Goal: Check status: Check status

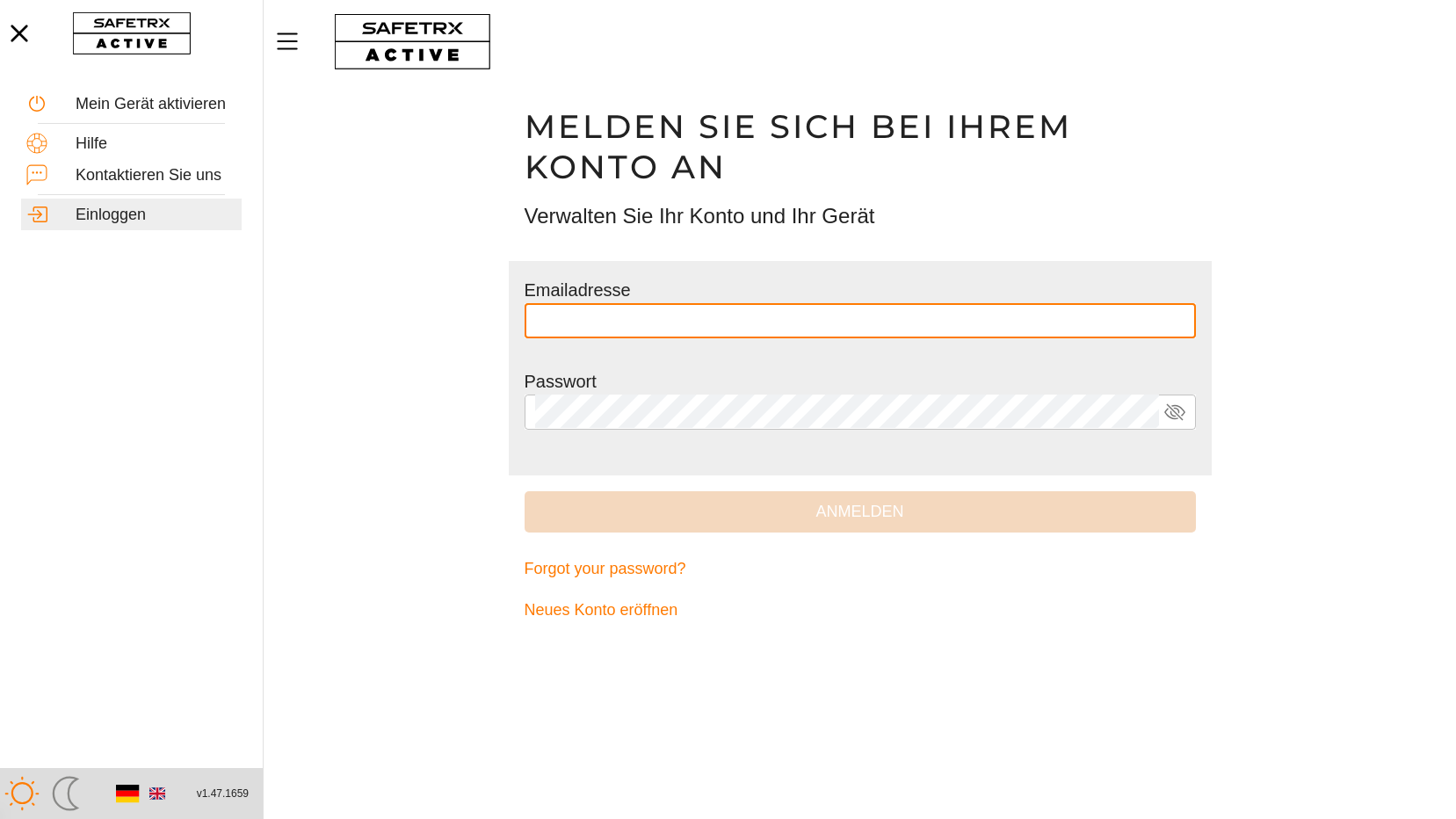
type input "**********"
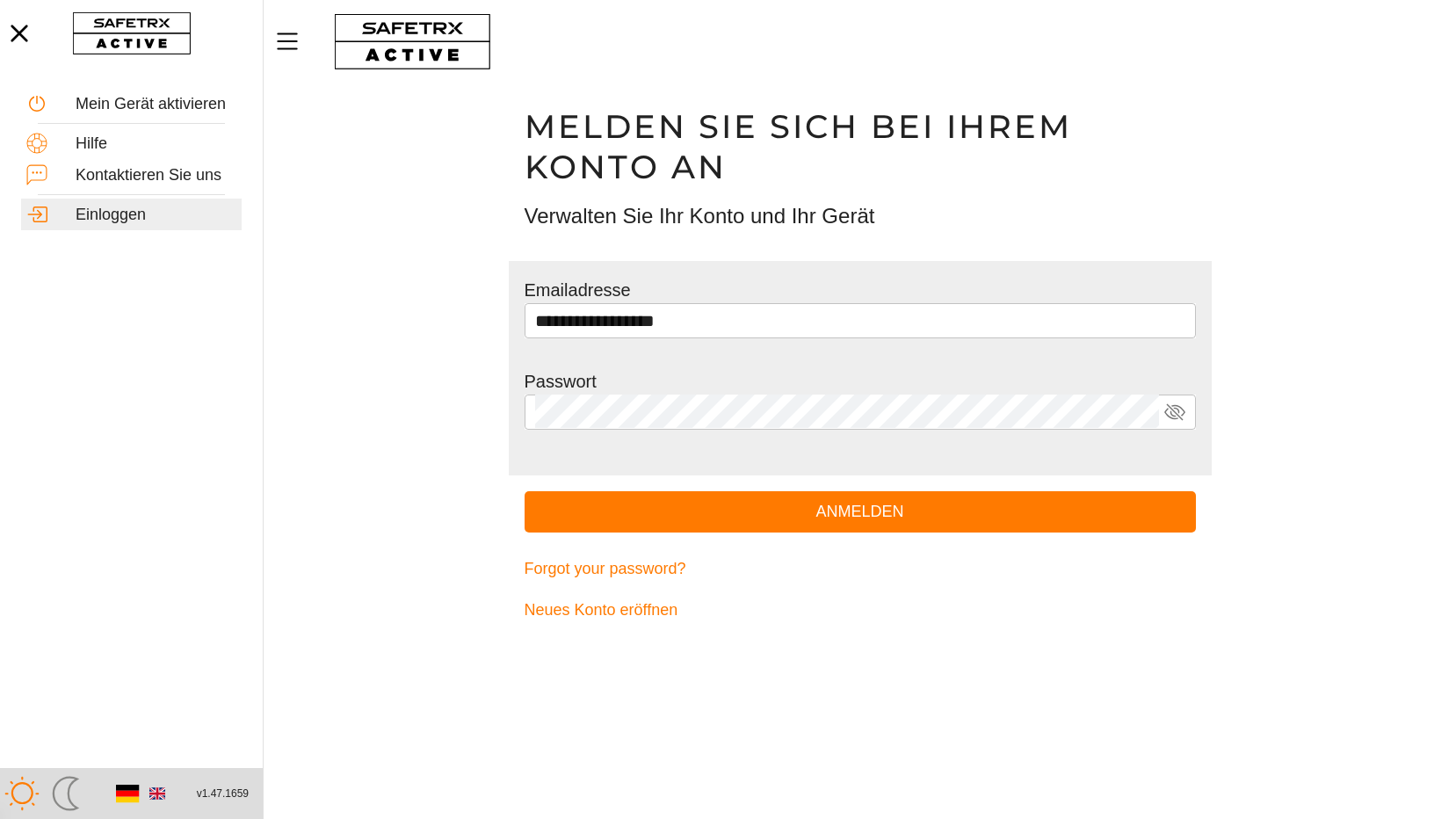
click at [398, 445] on main "**********" at bounding box center [860, 451] width 1193 height 735
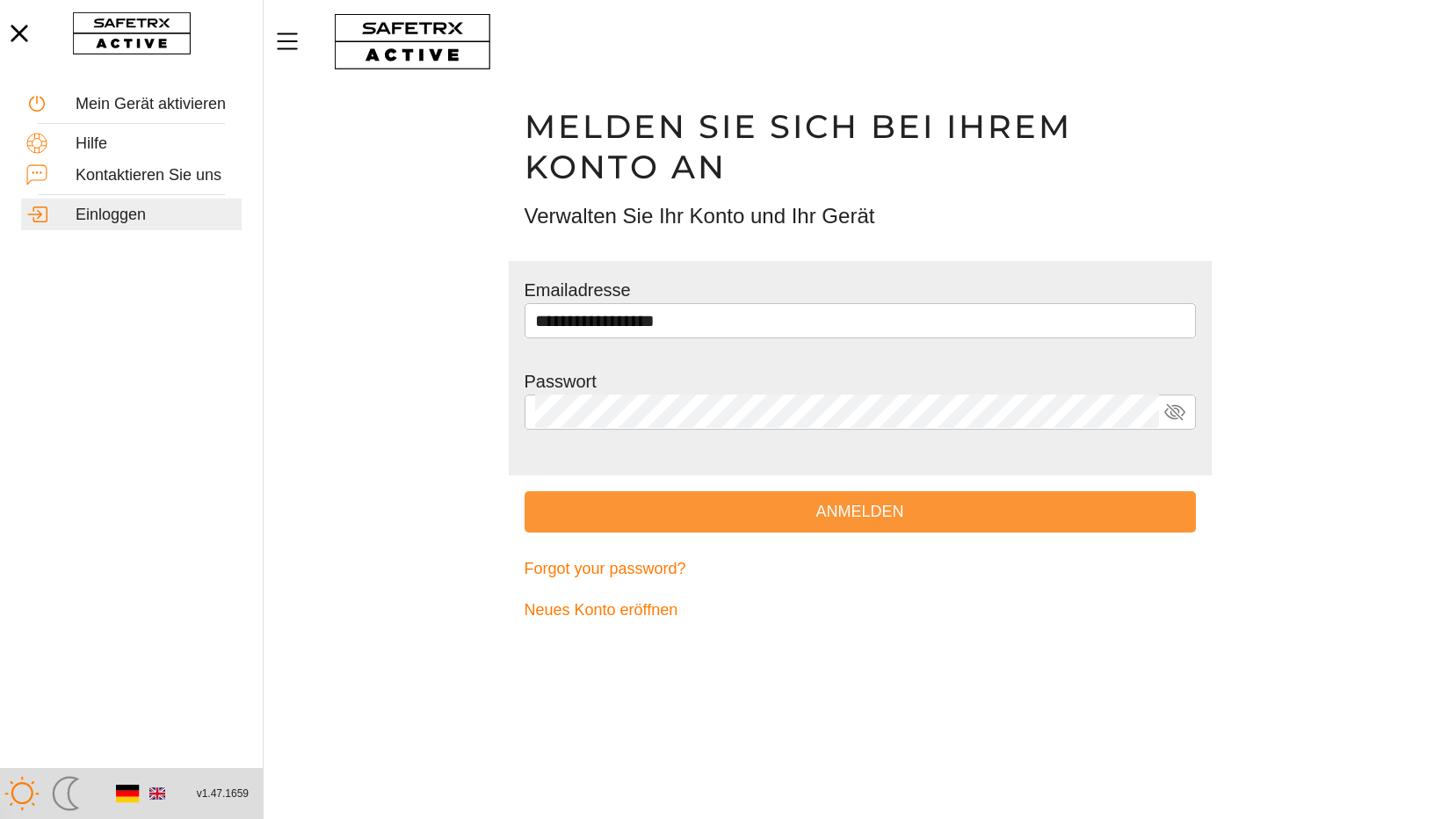
click at [869, 518] on span "Anmelden" at bounding box center [860, 511] width 644 height 27
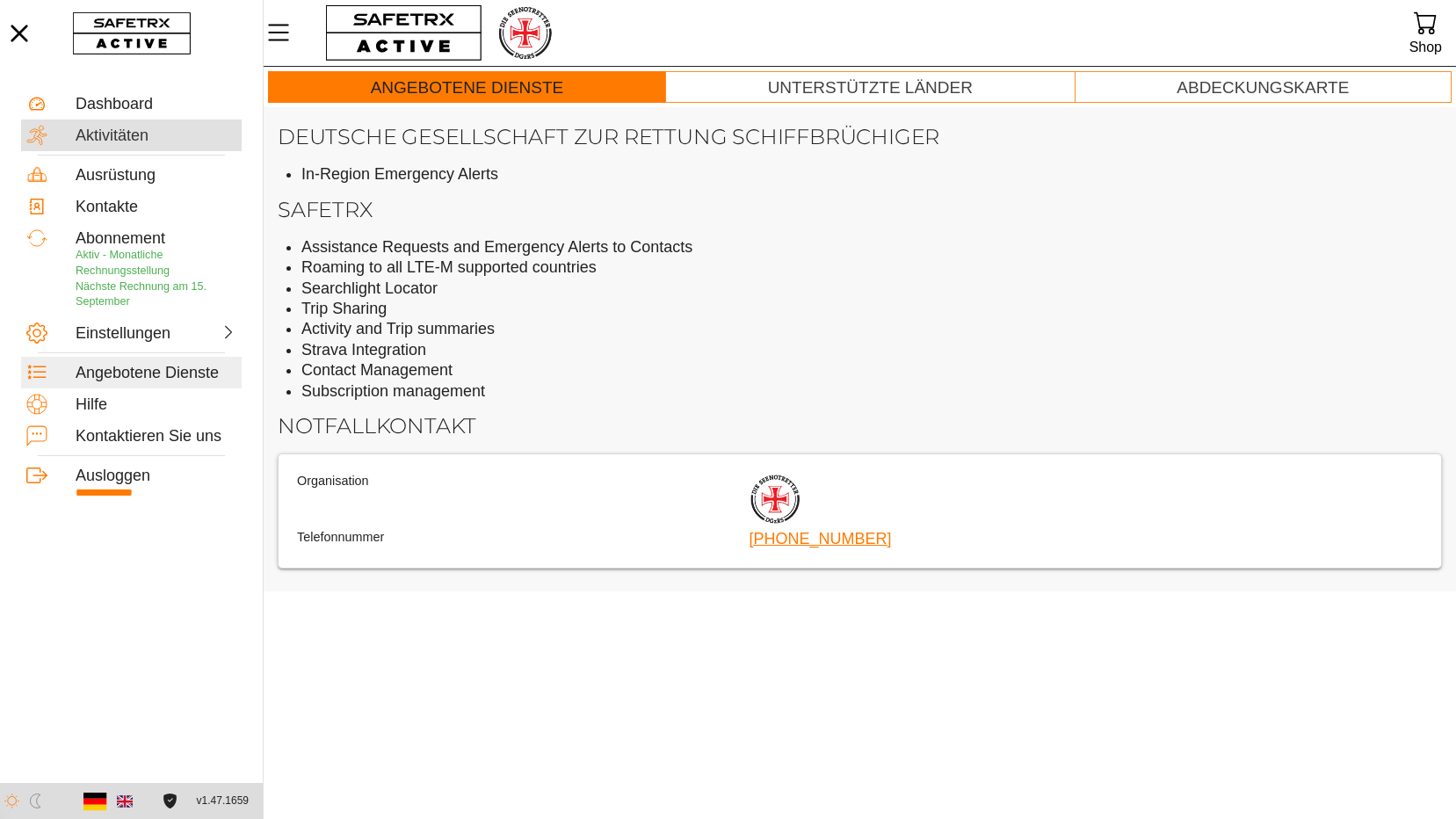
click at [110, 136] on div "Aktivitäten" at bounding box center [155, 136] width 161 height 19
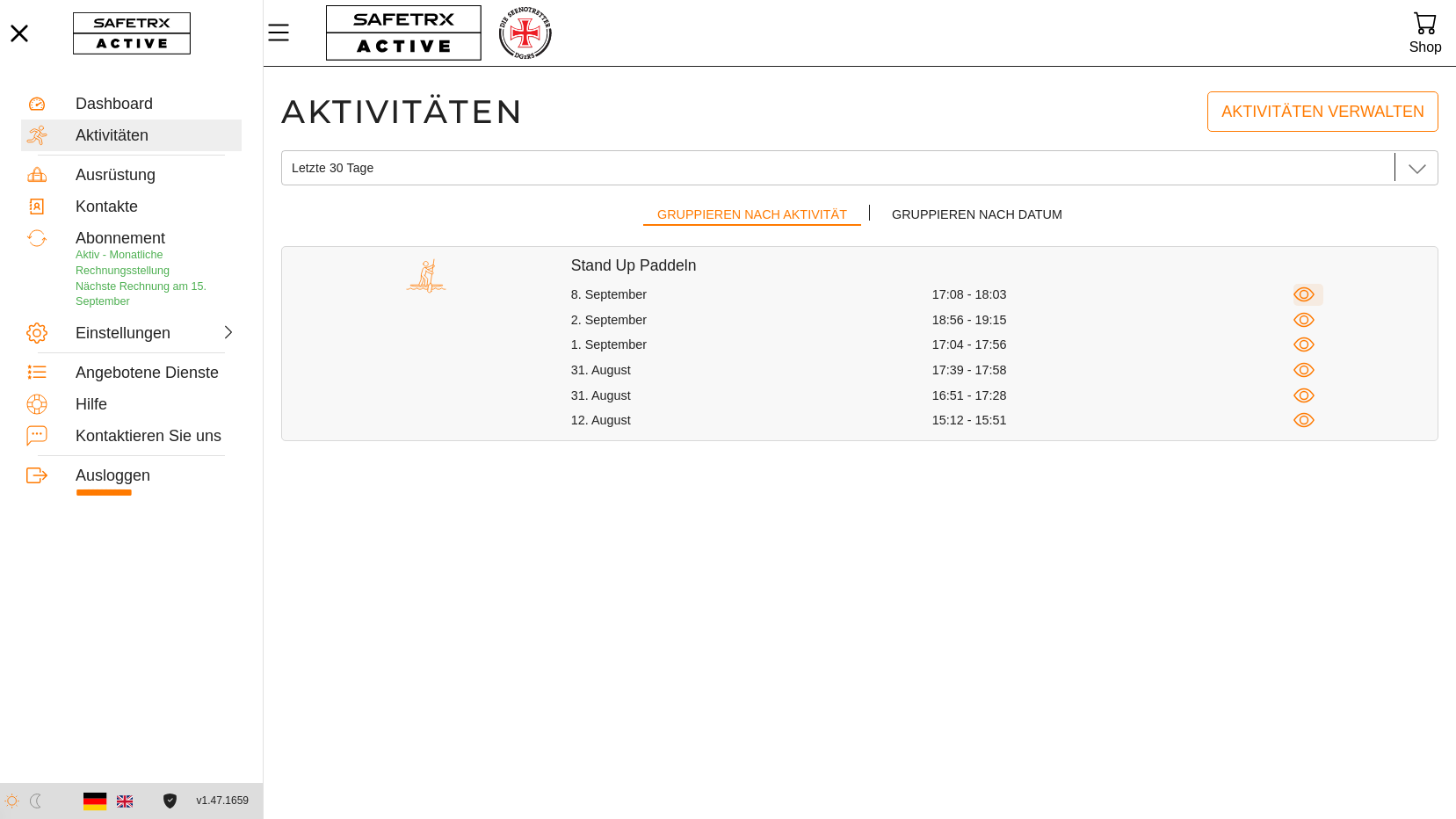
click at [1304, 292] on icon "button" at bounding box center [1305, 294] width 22 height 22
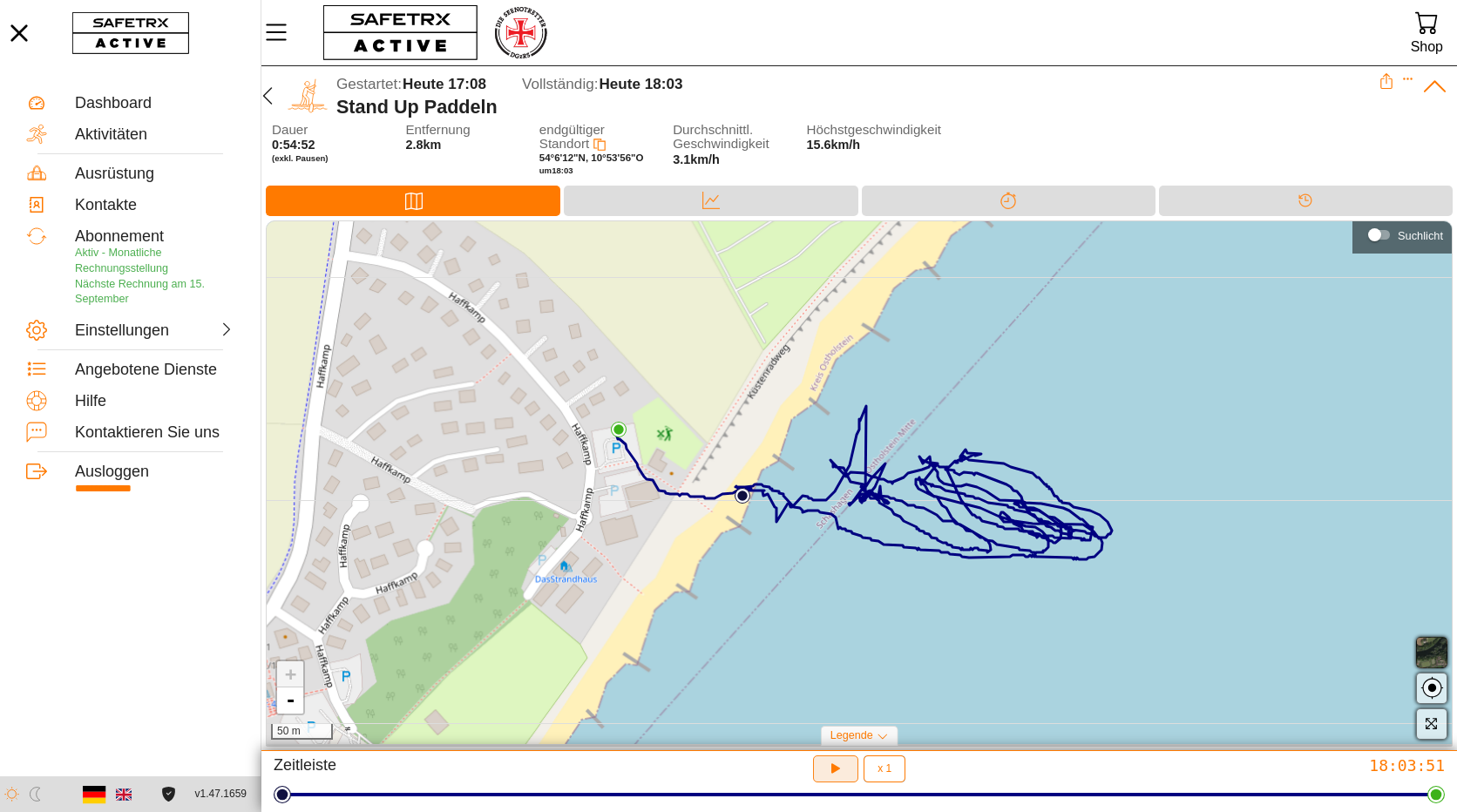
click at [831, 770] on icon "button" at bounding box center [835, 768] width 18 height 18
click at [838, 769] on icon "button" at bounding box center [833, 766] width 13 height 14
click at [114, 133] on div "Aktivitäten" at bounding box center [154, 135] width 160 height 19
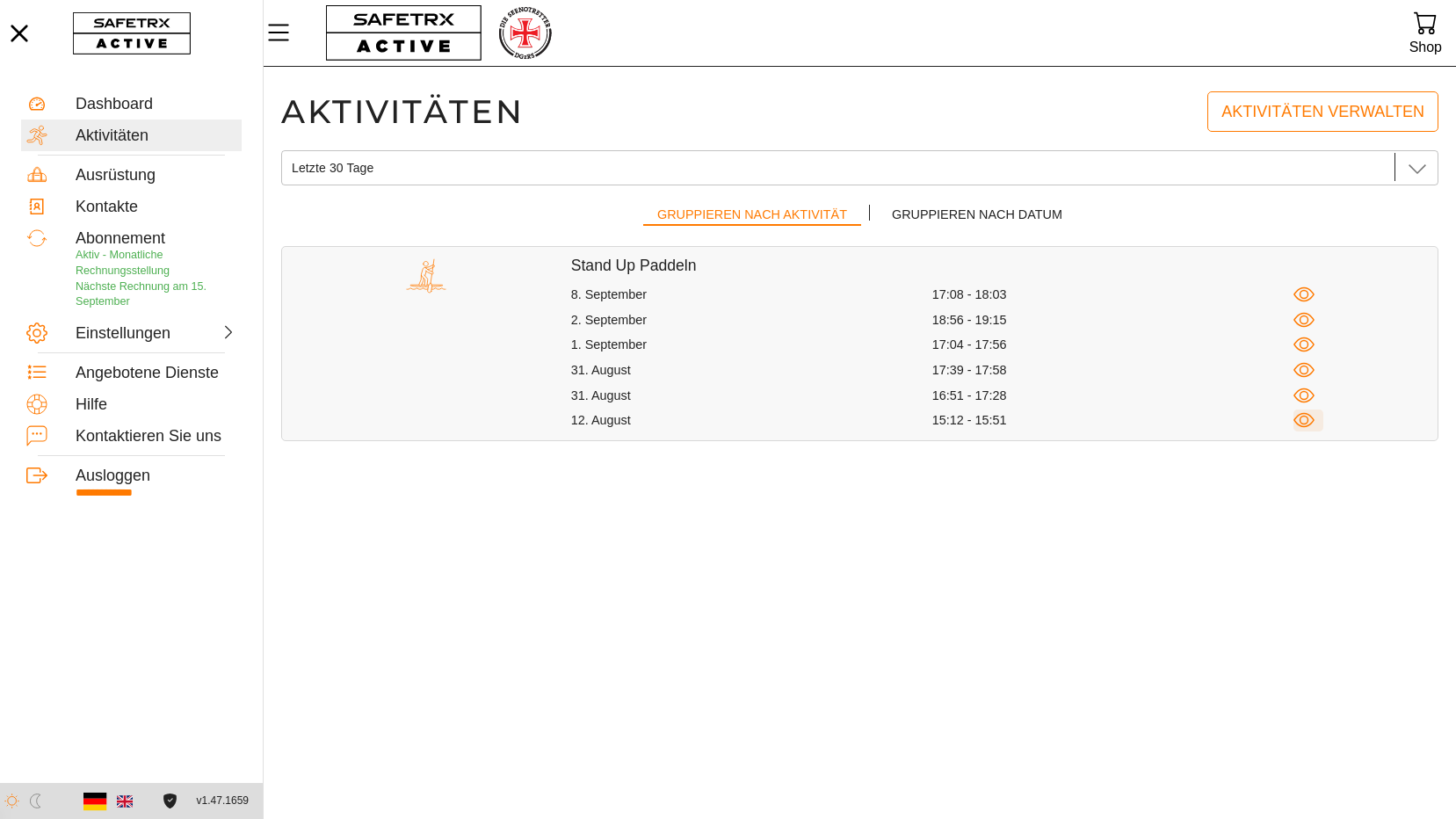
click at [1305, 423] on icon "button" at bounding box center [1305, 420] width 22 height 22
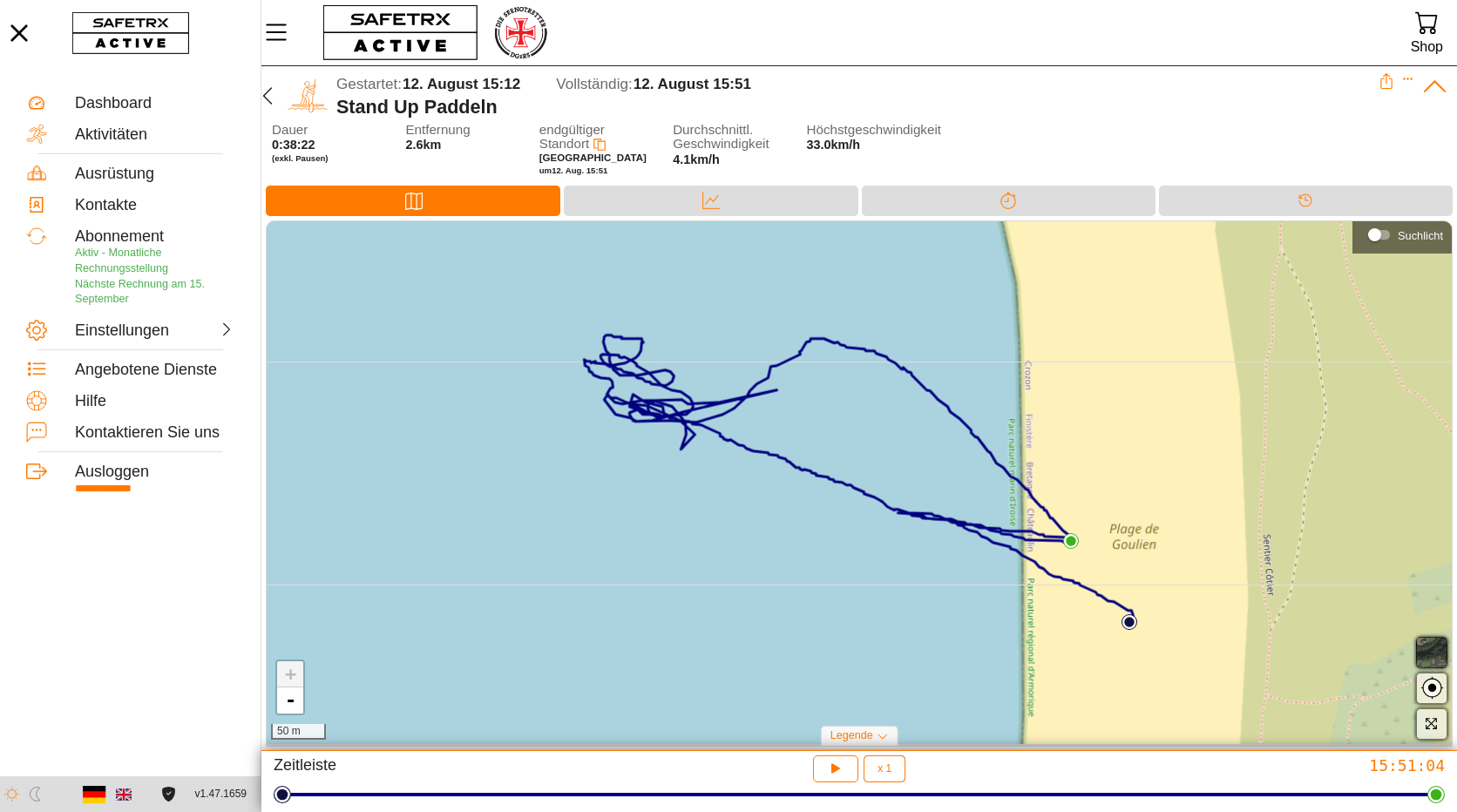
click at [1435, 654] on span "button" at bounding box center [1431, 652] width 21 height 21
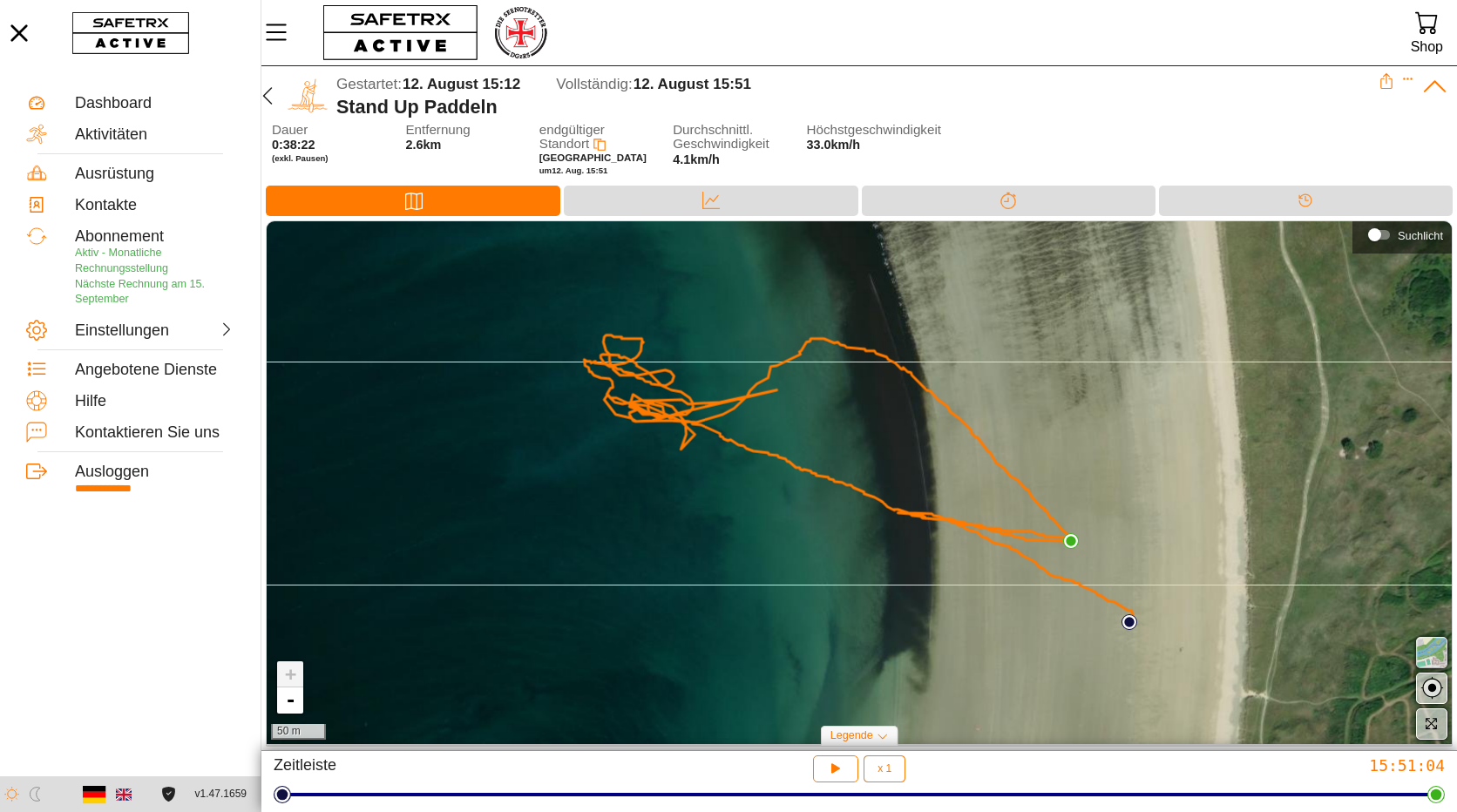
click at [1431, 651] on span "button" at bounding box center [1431, 652] width 21 height 21
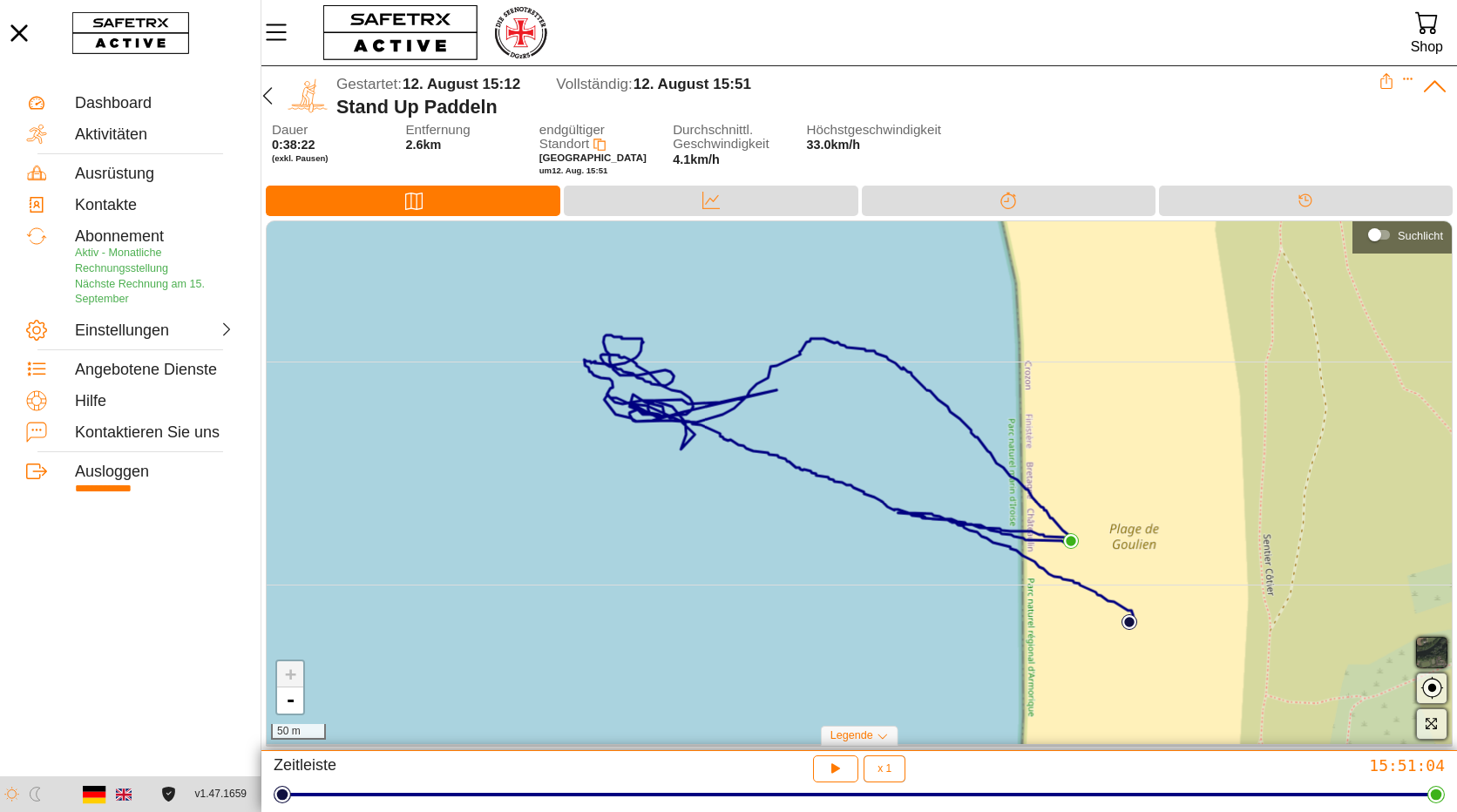
click at [1431, 651] on span "button" at bounding box center [1431, 652] width 21 height 21
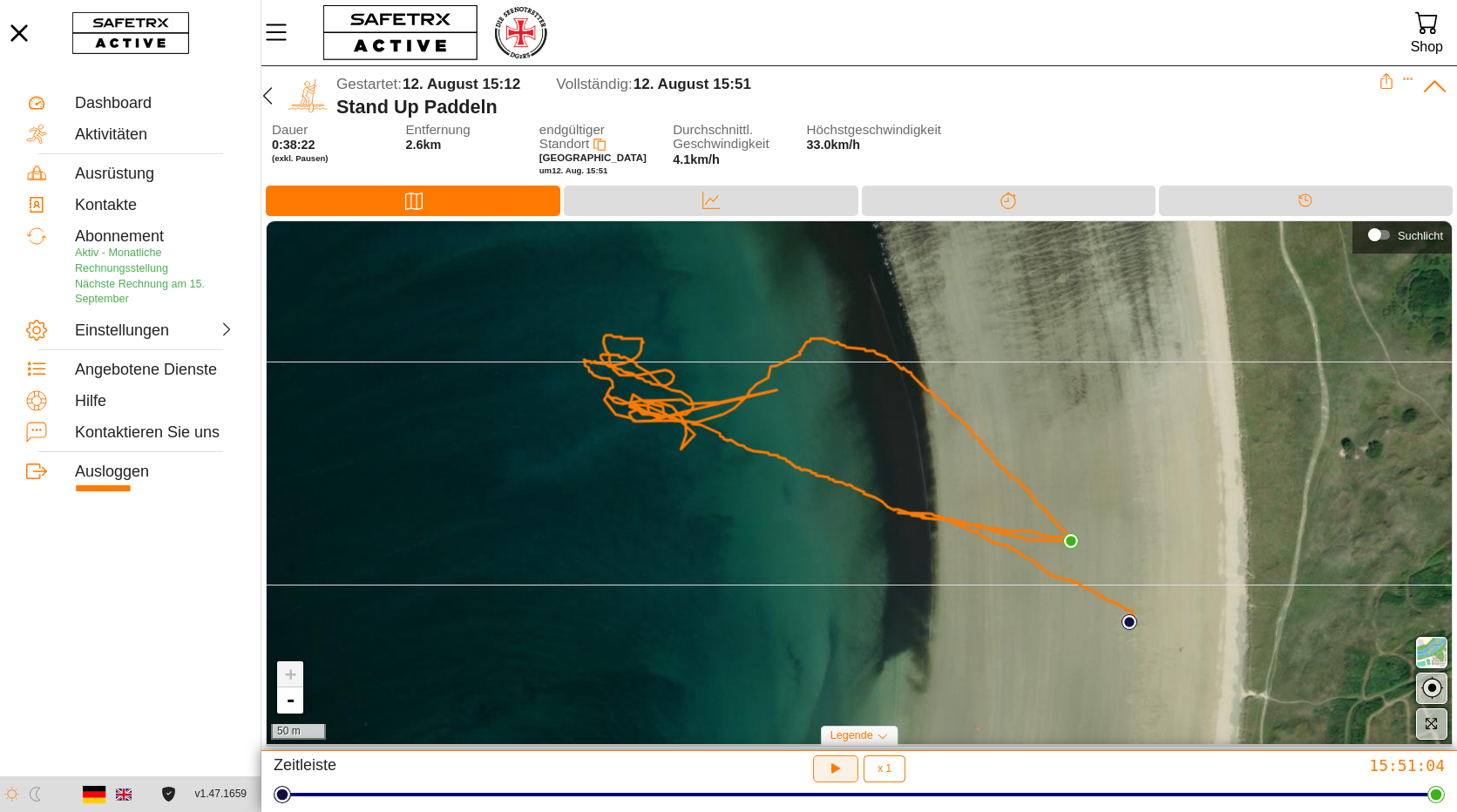
click at [835, 765] on icon "button" at bounding box center [835, 768] width 18 height 18
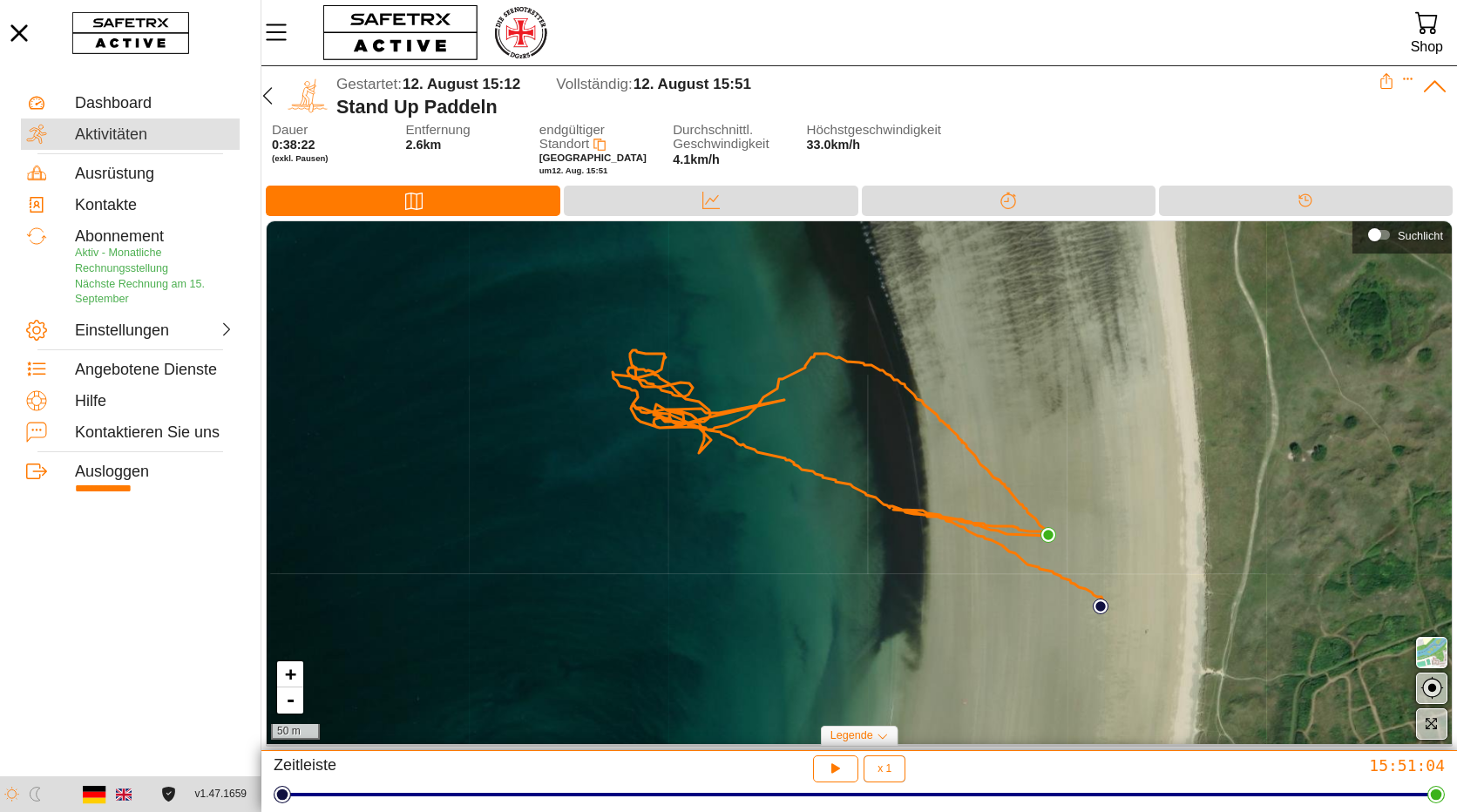
click at [127, 131] on div "Aktivitäten" at bounding box center [154, 135] width 160 height 19
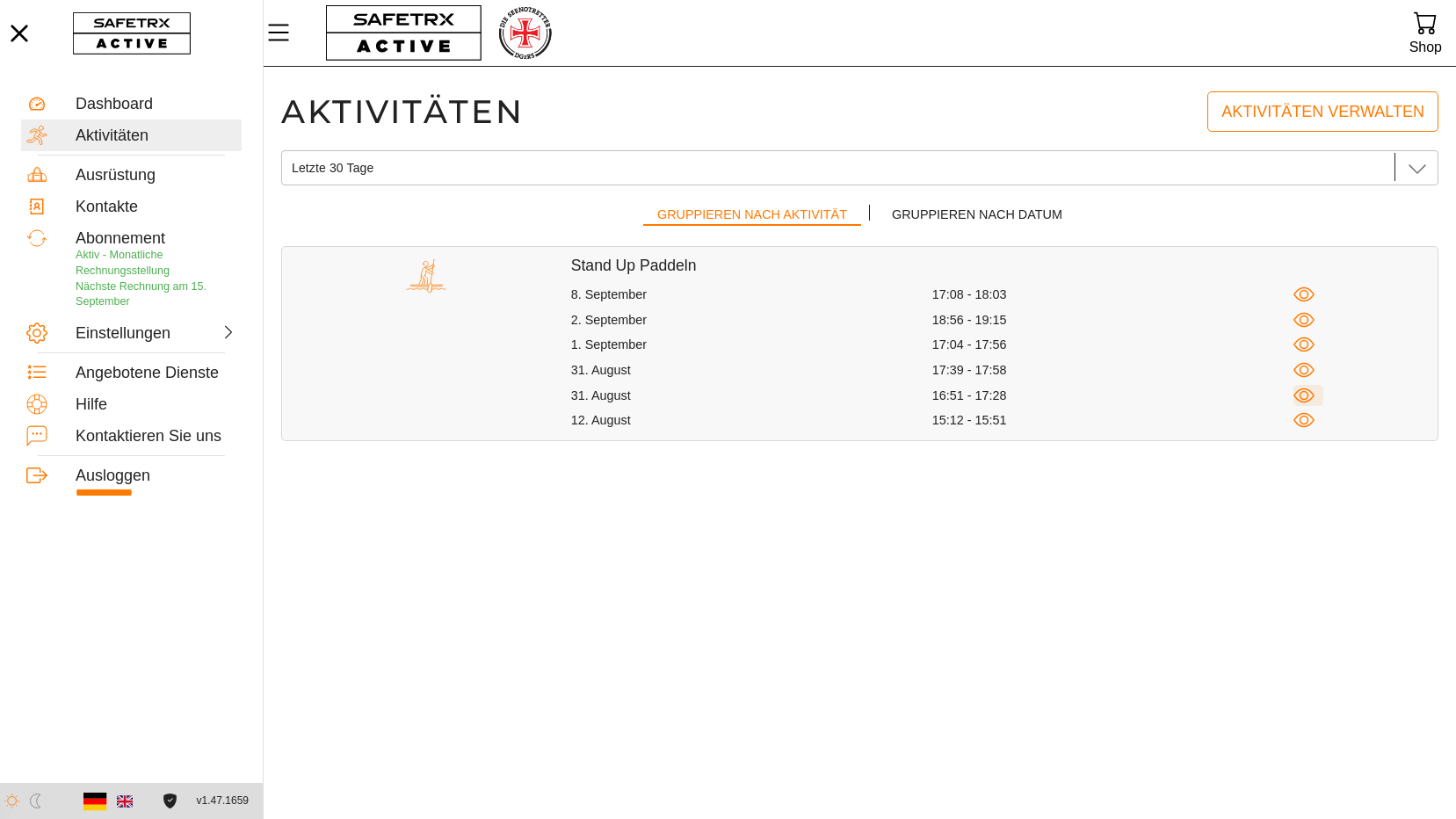
click at [1303, 394] on icon "button" at bounding box center [1305, 396] width 22 height 22
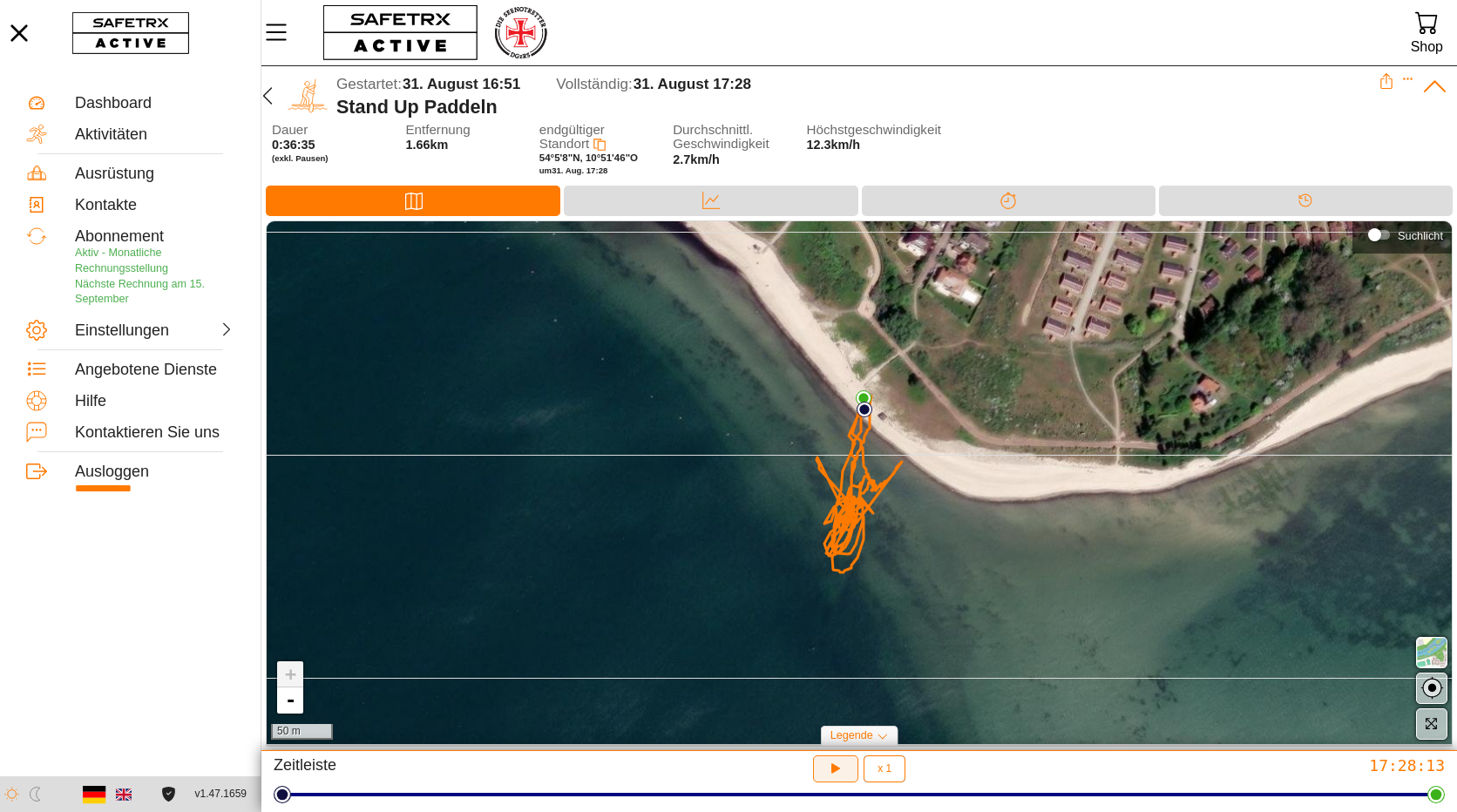
click at [829, 765] on icon "button" at bounding box center [835, 768] width 18 height 18
click at [120, 132] on div "Aktivitäten" at bounding box center [154, 135] width 160 height 19
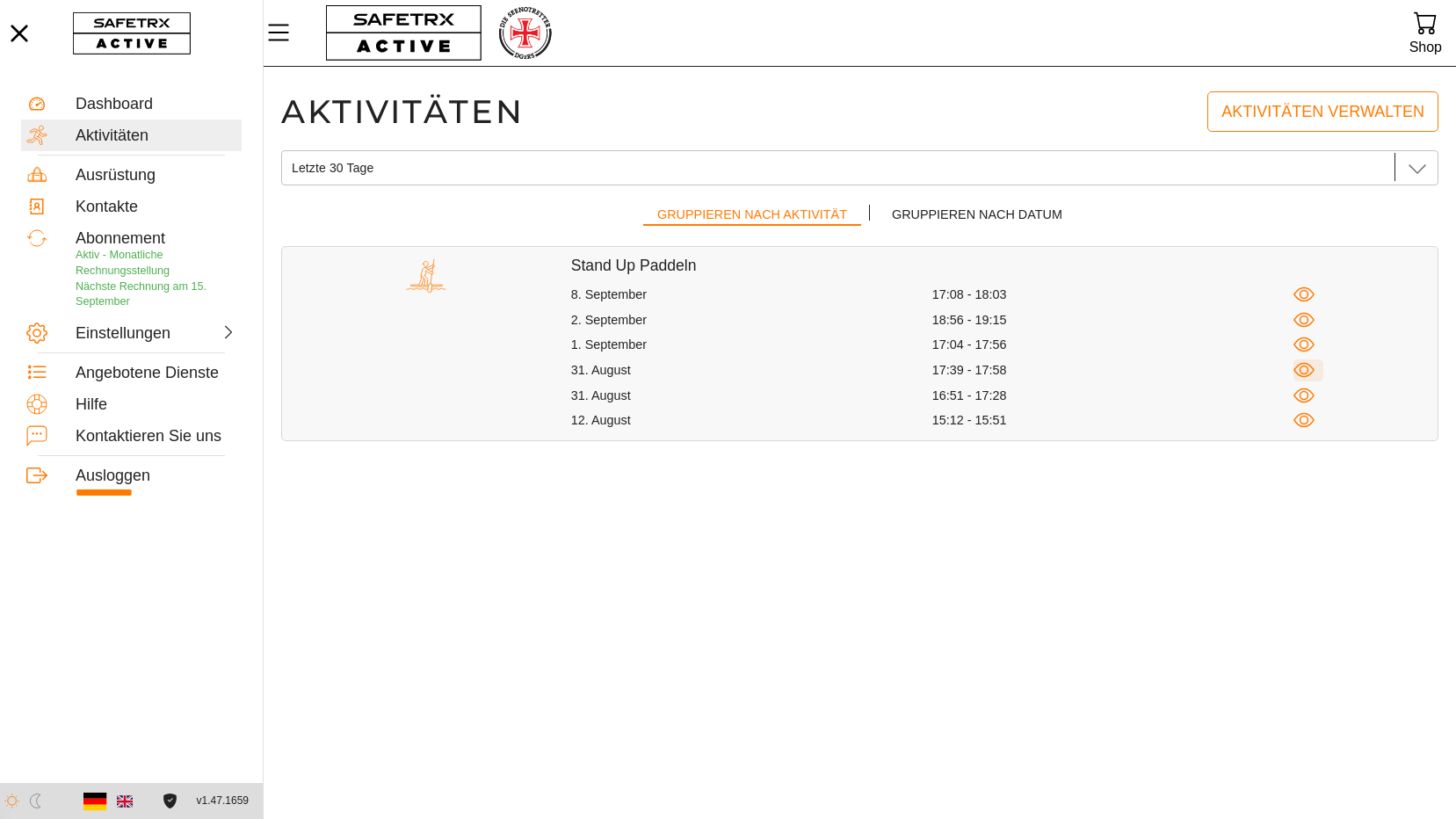
click at [1307, 369] on icon "button" at bounding box center [1305, 370] width 10 height 10
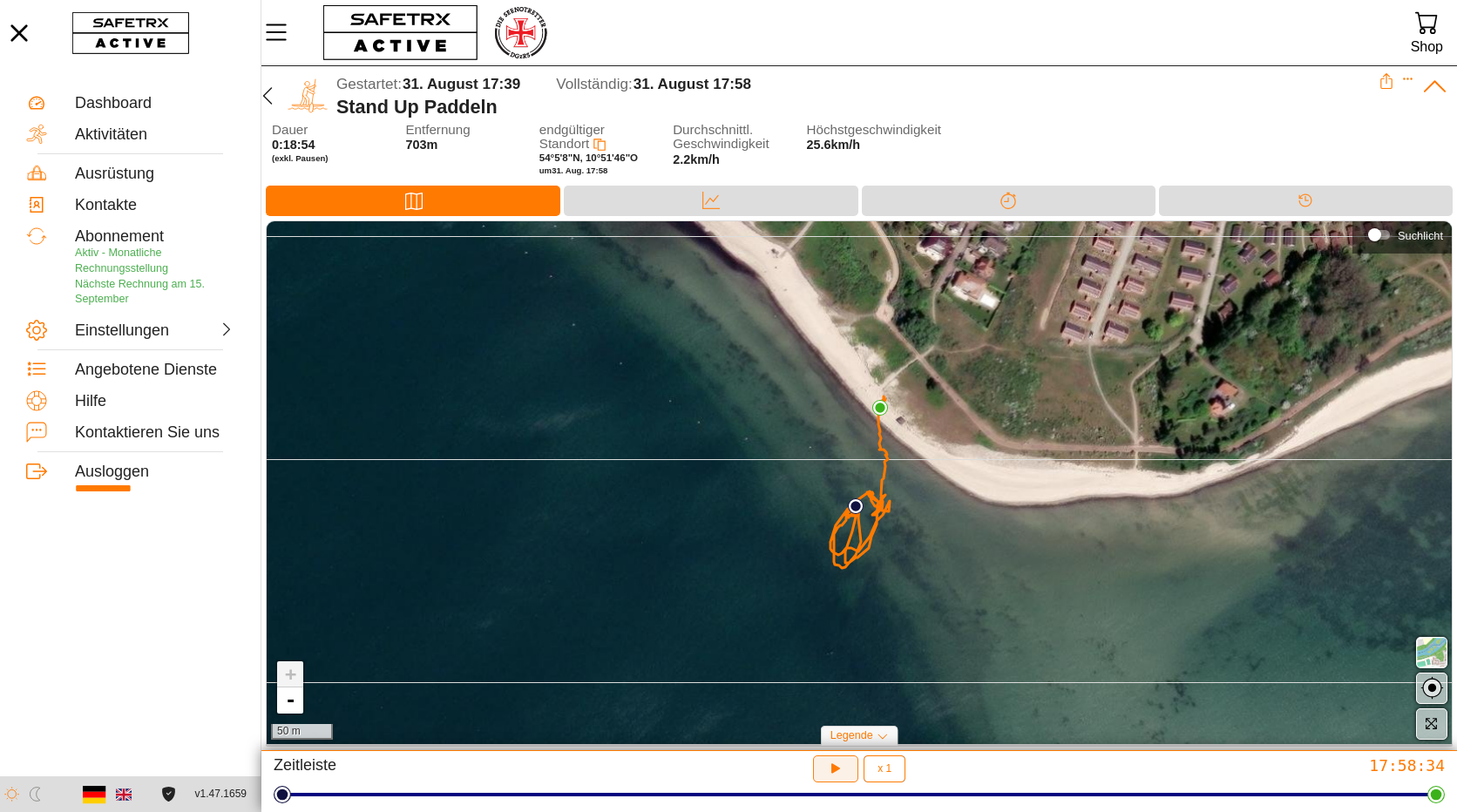
click at [834, 768] on icon "button" at bounding box center [833, 766] width 13 height 14
click at [126, 137] on div "Aktivitäten" at bounding box center [154, 135] width 160 height 19
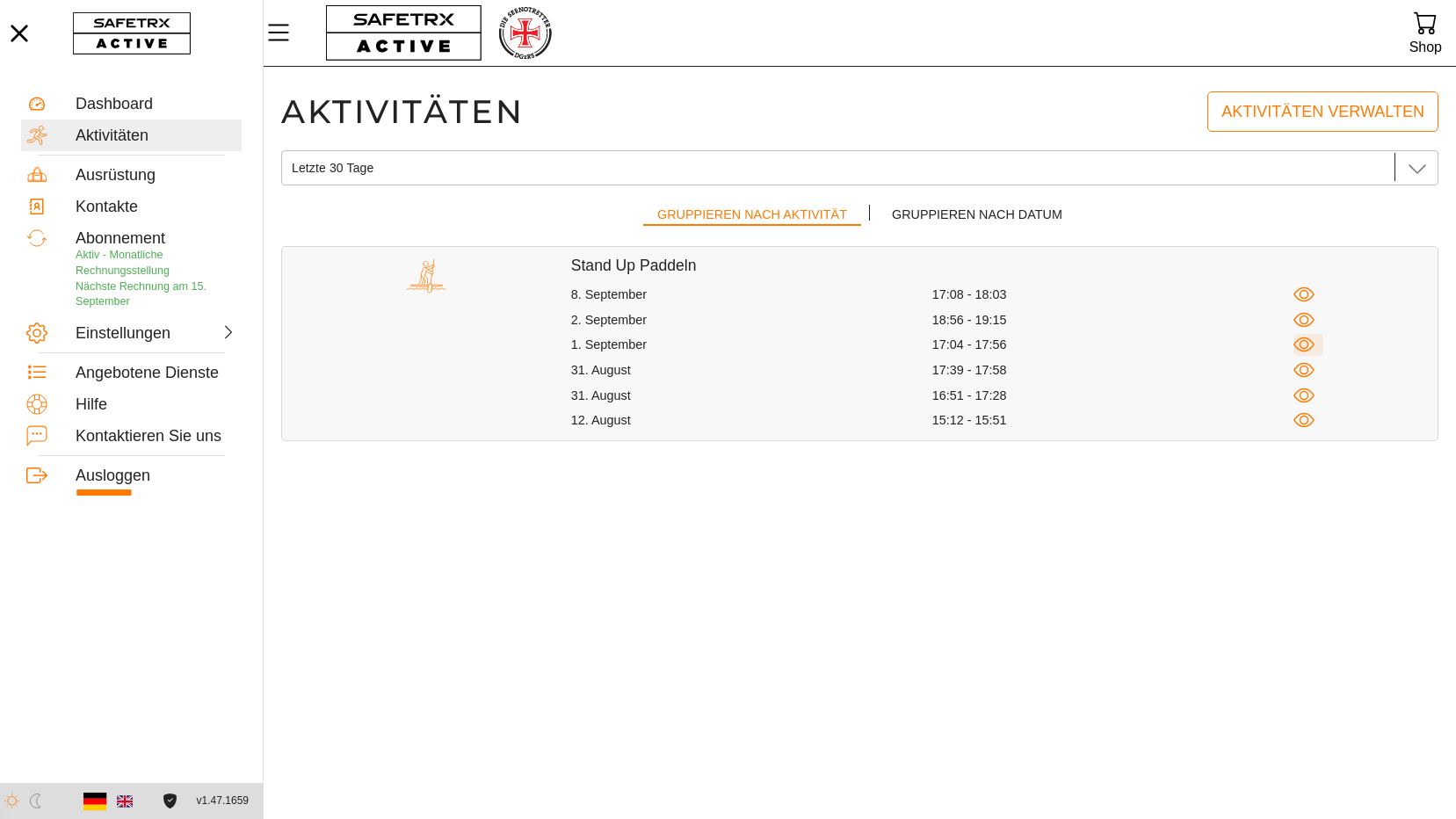
click at [1307, 344] on icon "button" at bounding box center [1305, 344] width 10 height 10
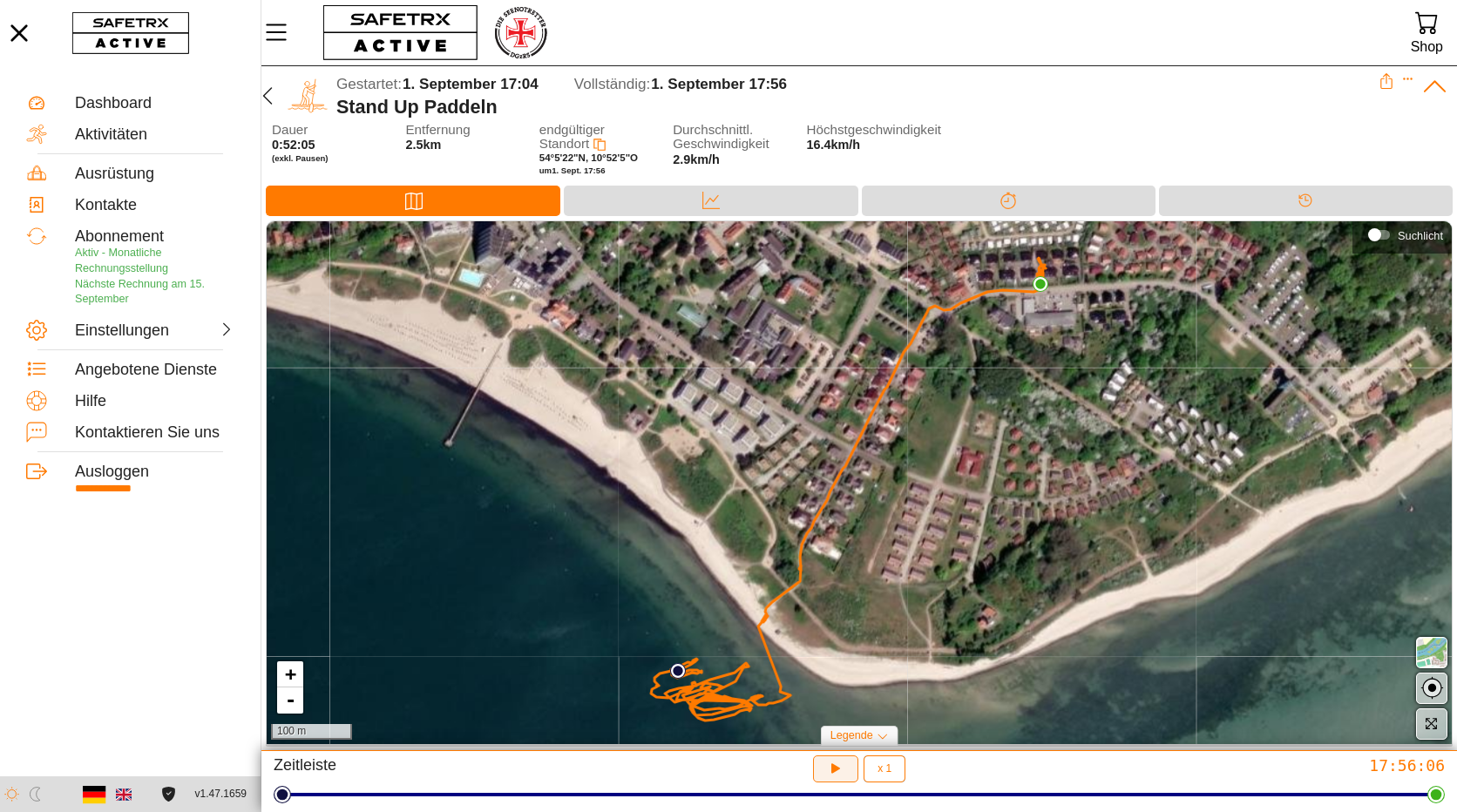
click at [834, 766] on icon "button" at bounding box center [833, 766] width 13 height 14
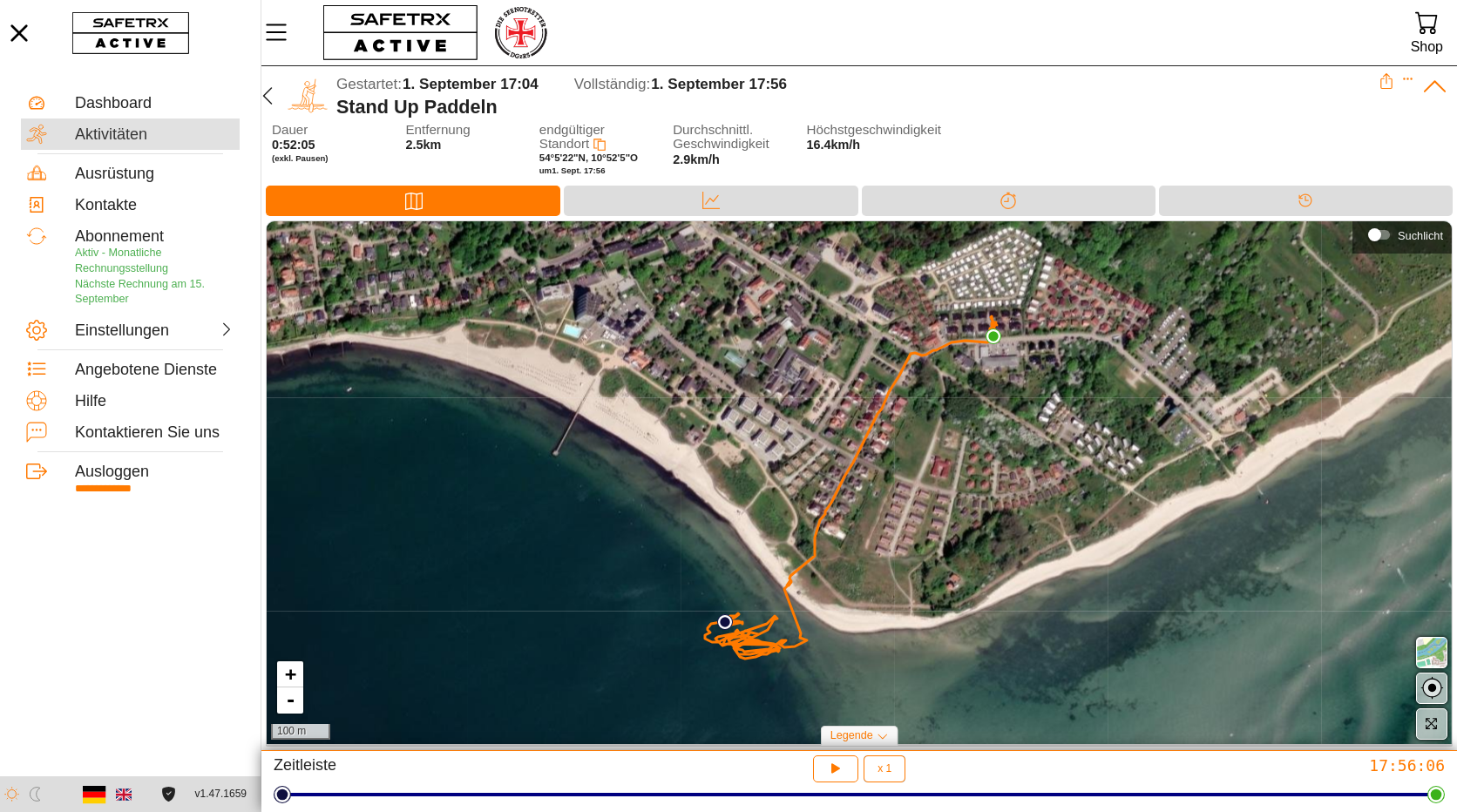
click at [121, 135] on div "Aktivitäten" at bounding box center [154, 135] width 160 height 19
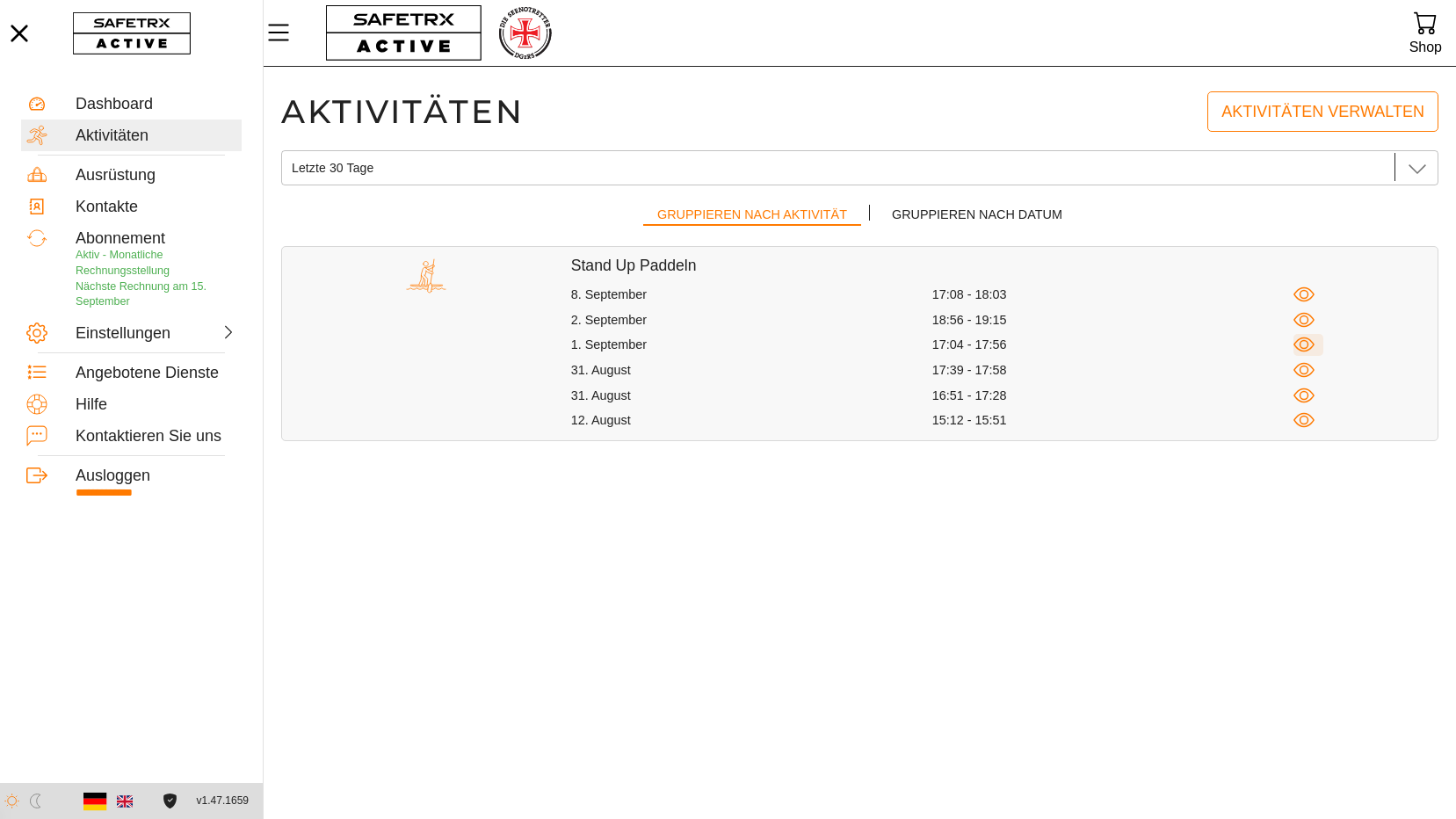
click at [1306, 345] on icon "button" at bounding box center [1305, 344] width 22 height 22
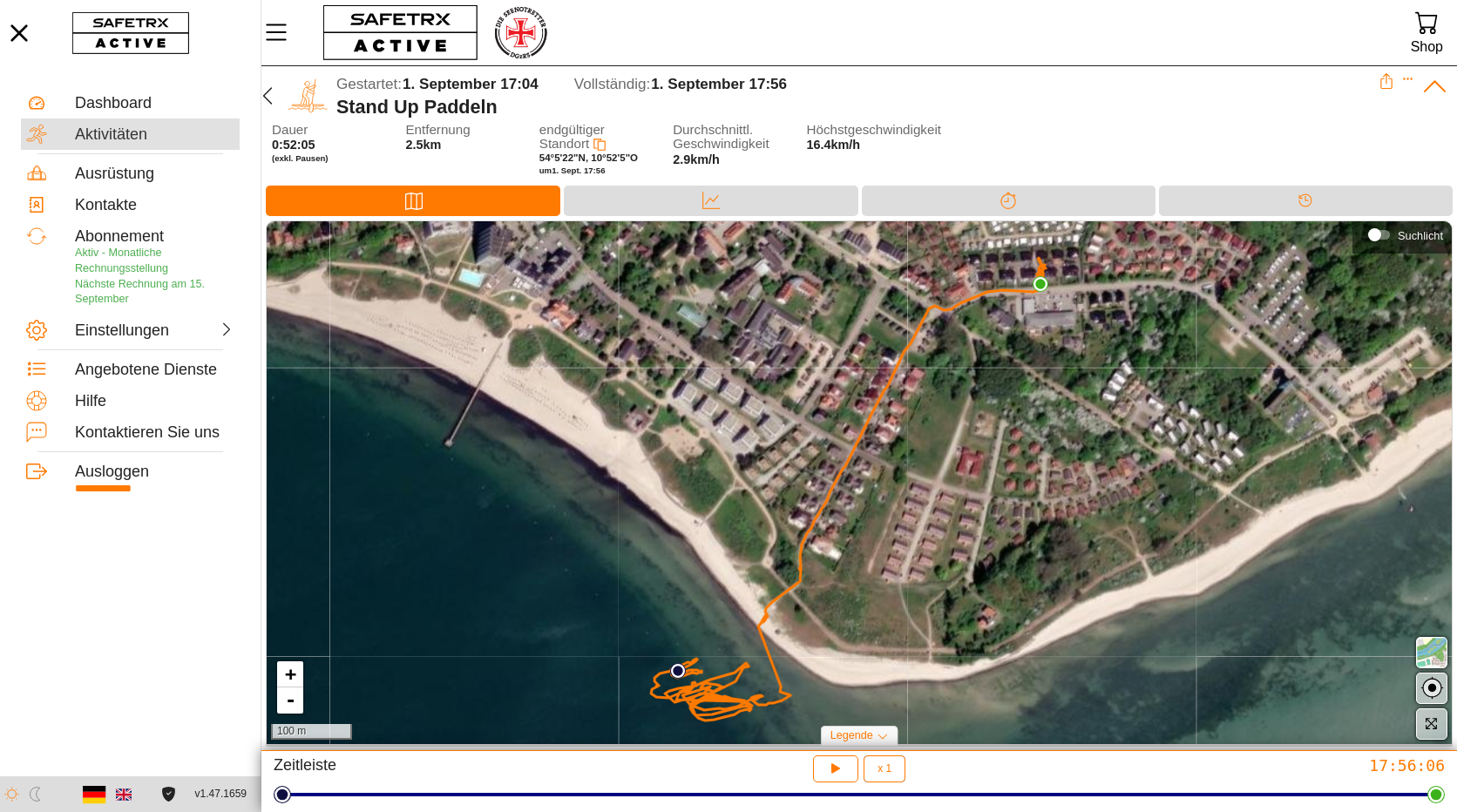
click at [119, 133] on div "Aktivitäten" at bounding box center [154, 135] width 160 height 19
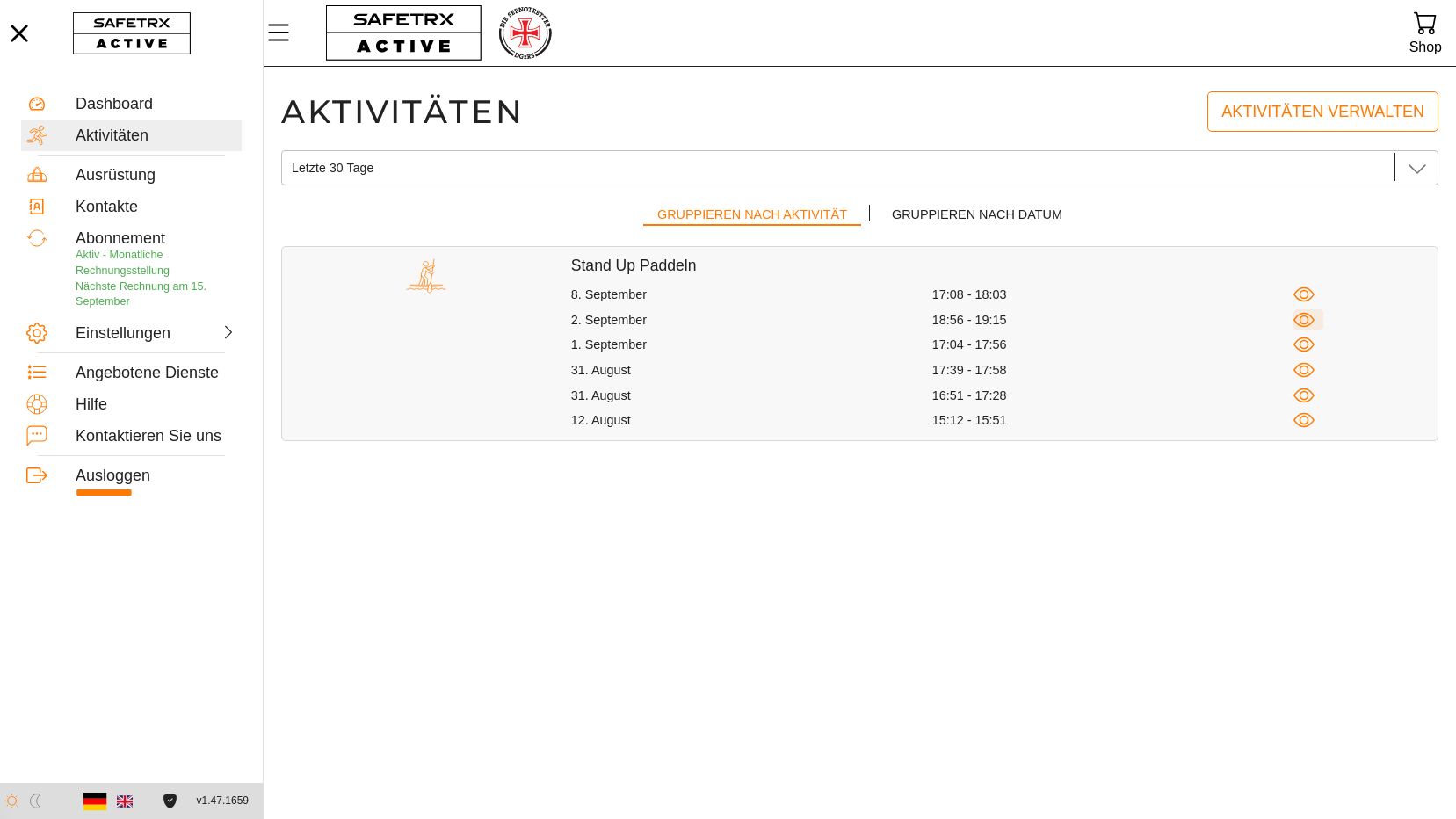
click at [1302, 321] on icon "button" at bounding box center [1305, 320] width 22 height 22
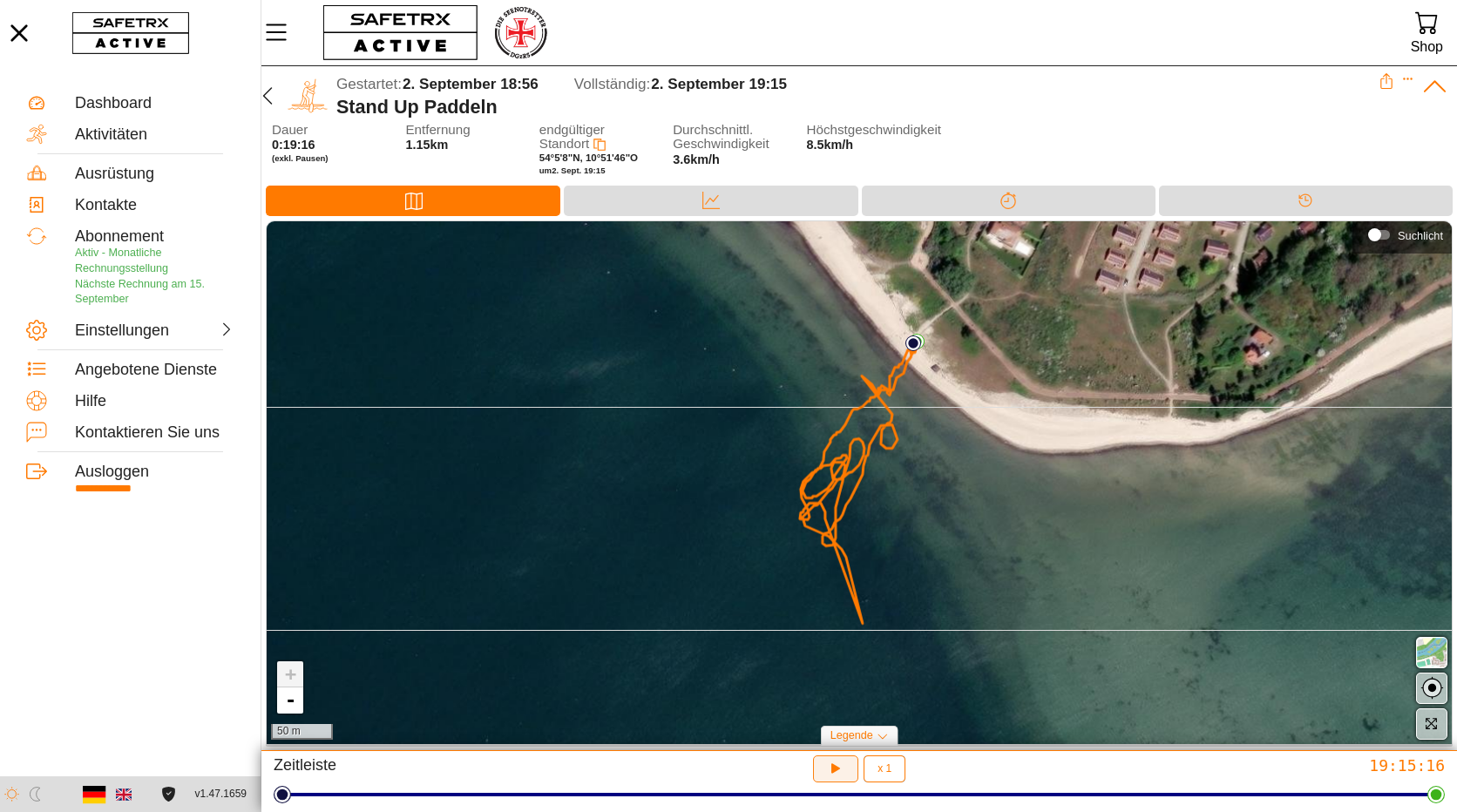
click at [832, 766] on icon "button" at bounding box center [833, 766] width 13 height 14
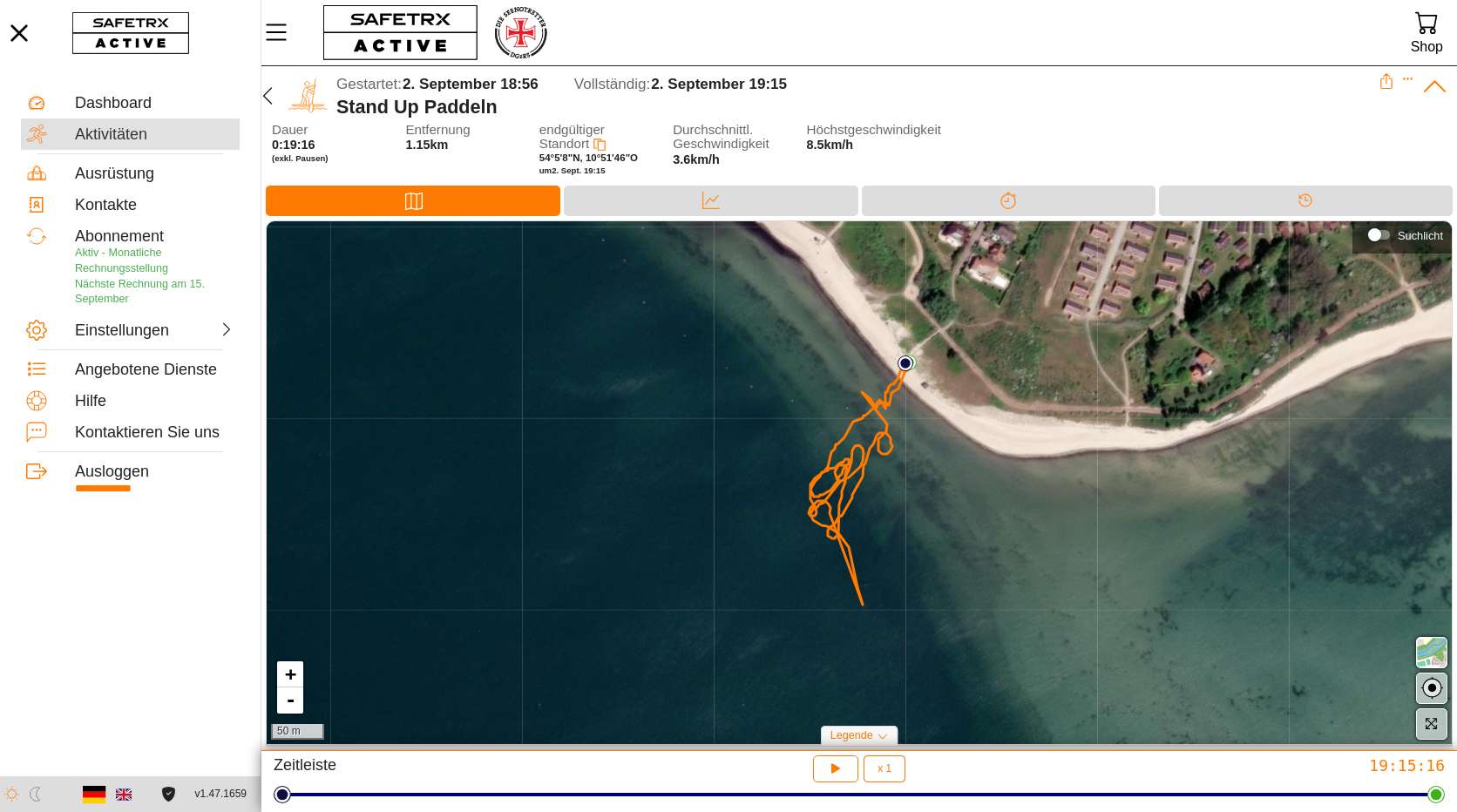
click at [117, 133] on div "Aktivitäten" at bounding box center [154, 135] width 160 height 19
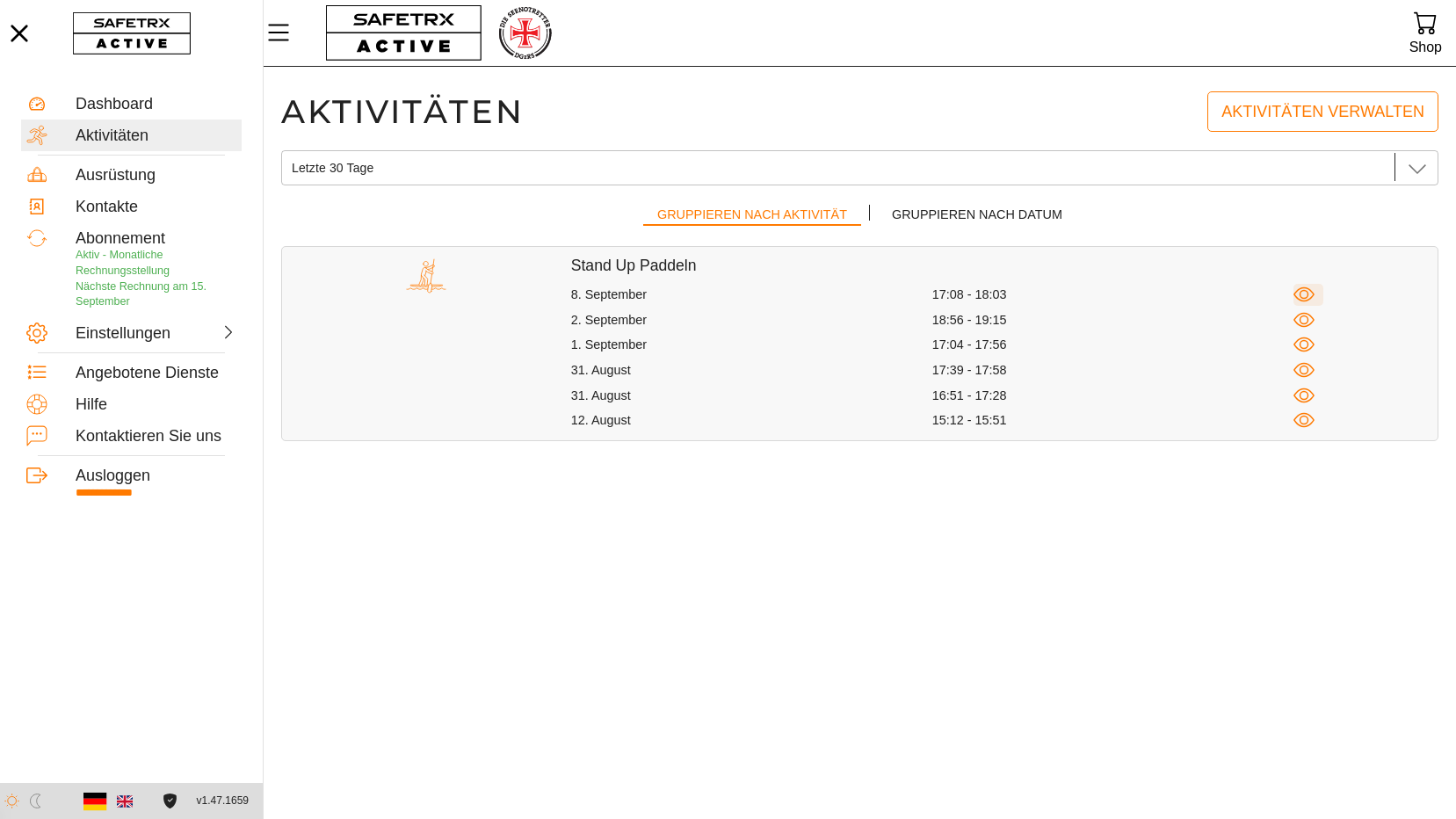
click at [1306, 295] on icon "button" at bounding box center [1305, 294] width 22 height 22
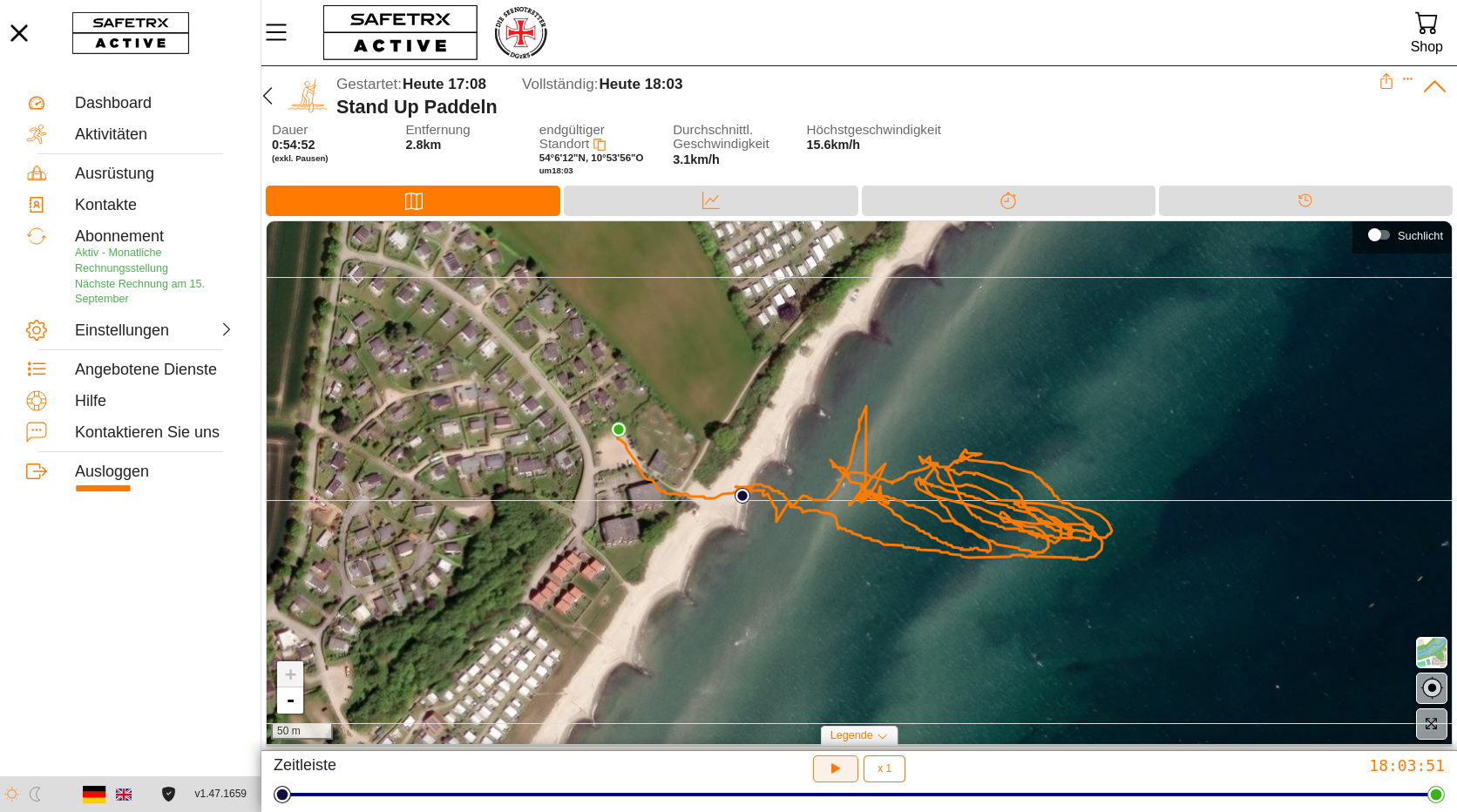
click at [835, 766] on icon "button" at bounding box center [833, 766] width 13 height 14
click at [113, 131] on div "Aktivitäten" at bounding box center [154, 135] width 160 height 19
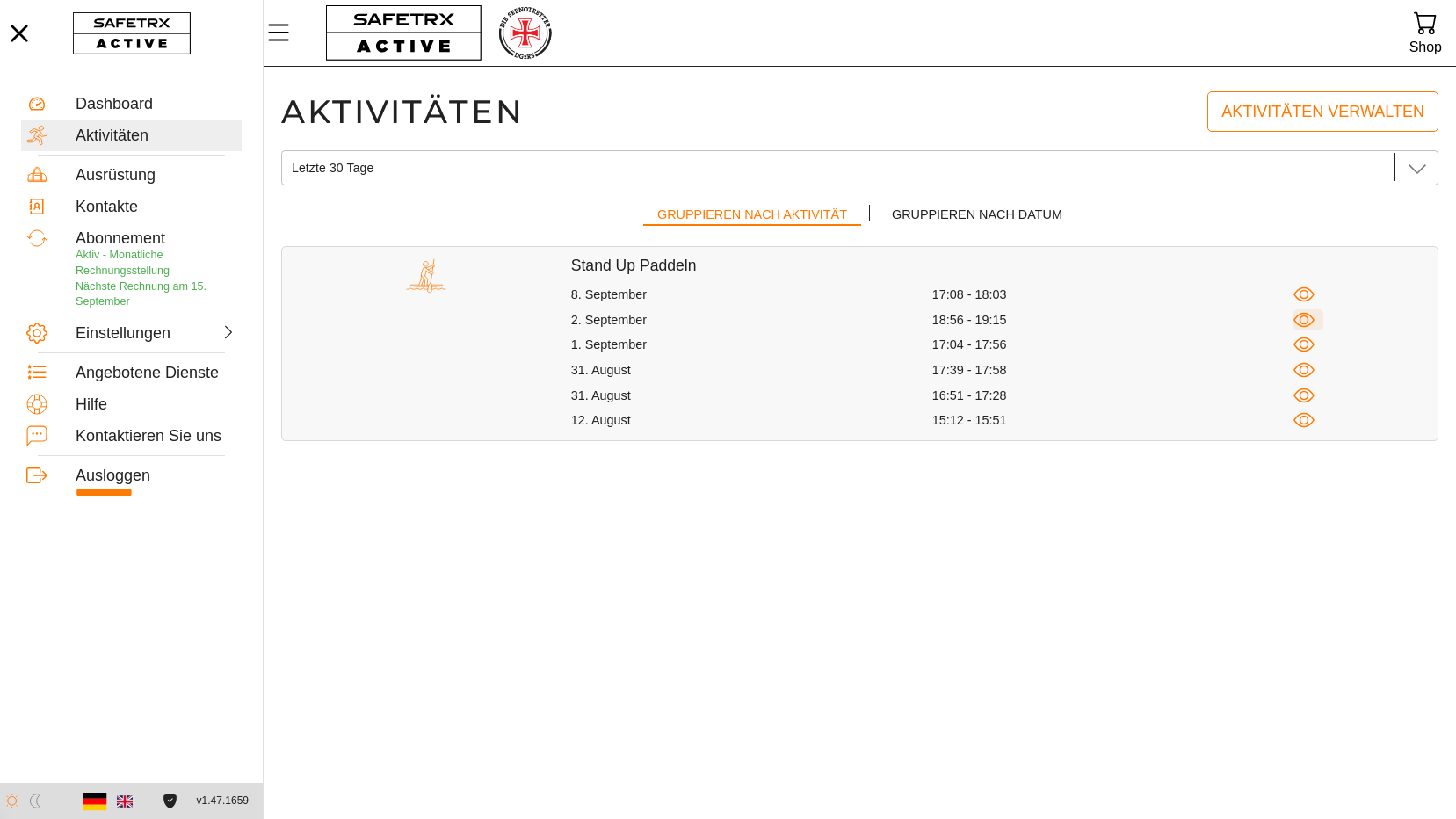
click at [1305, 317] on icon "button" at bounding box center [1305, 320] width 22 height 22
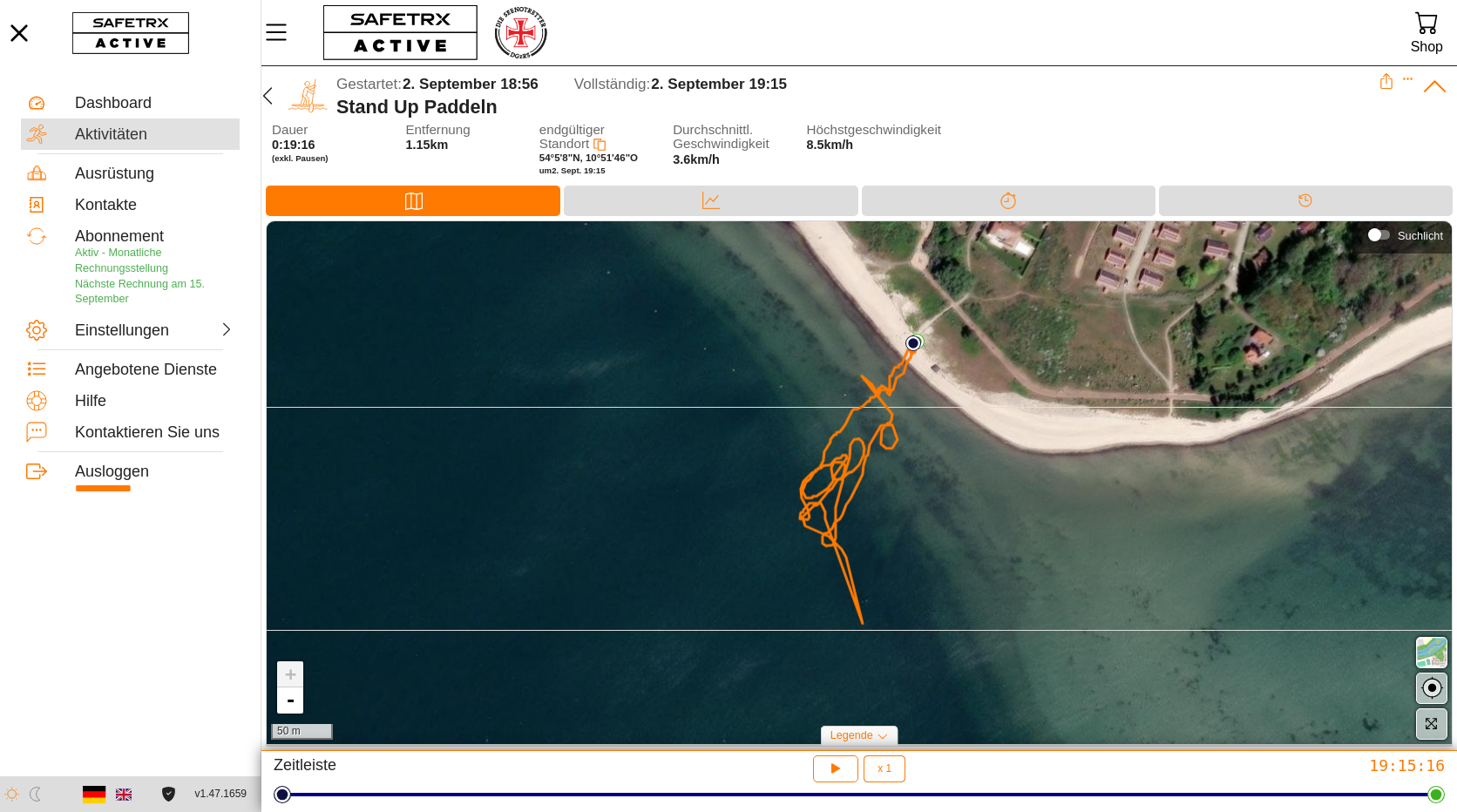
click at [122, 133] on div "Aktivitäten" at bounding box center [154, 135] width 160 height 19
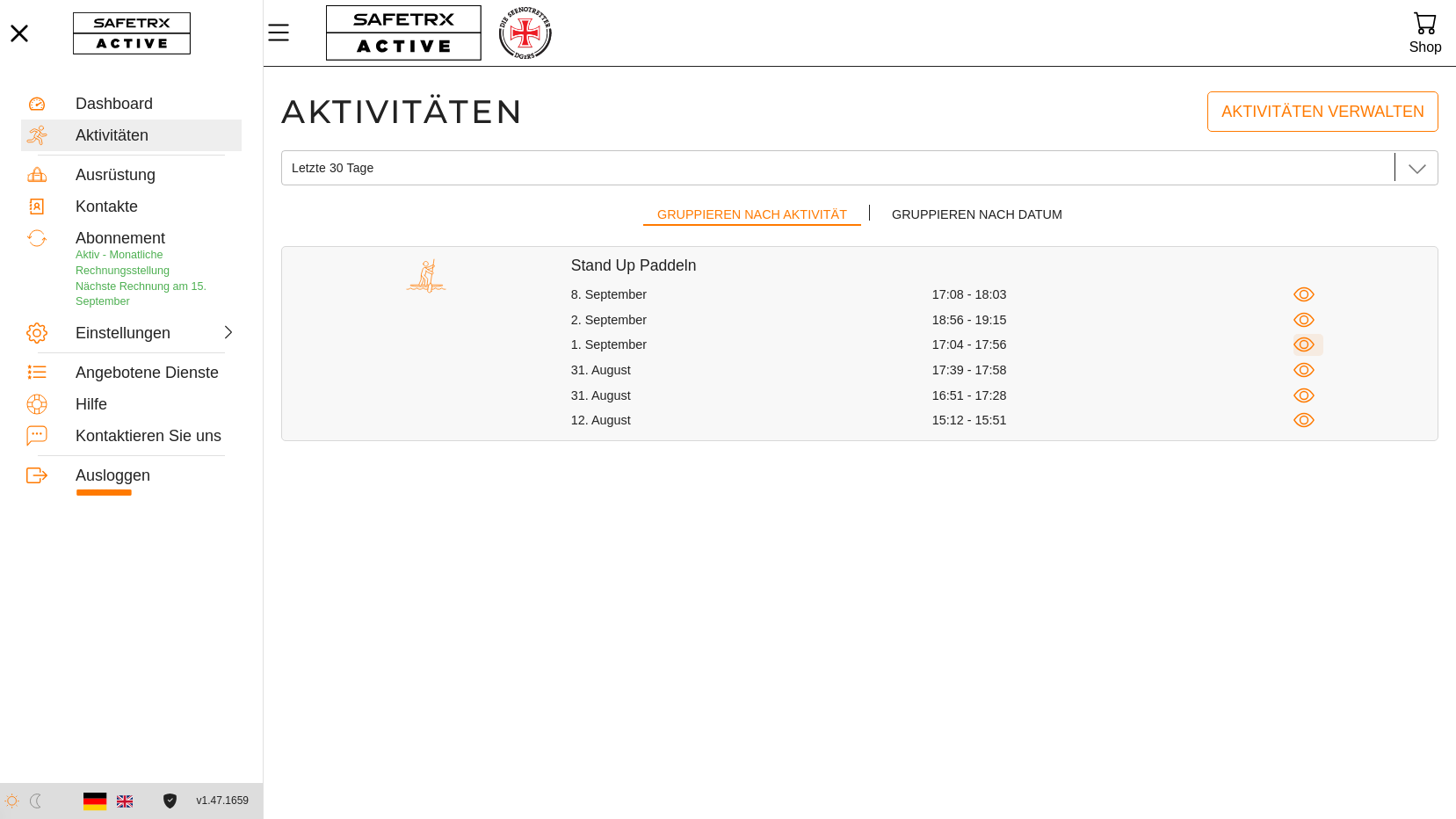
click at [1306, 341] on icon "button" at bounding box center [1305, 344] width 22 height 22
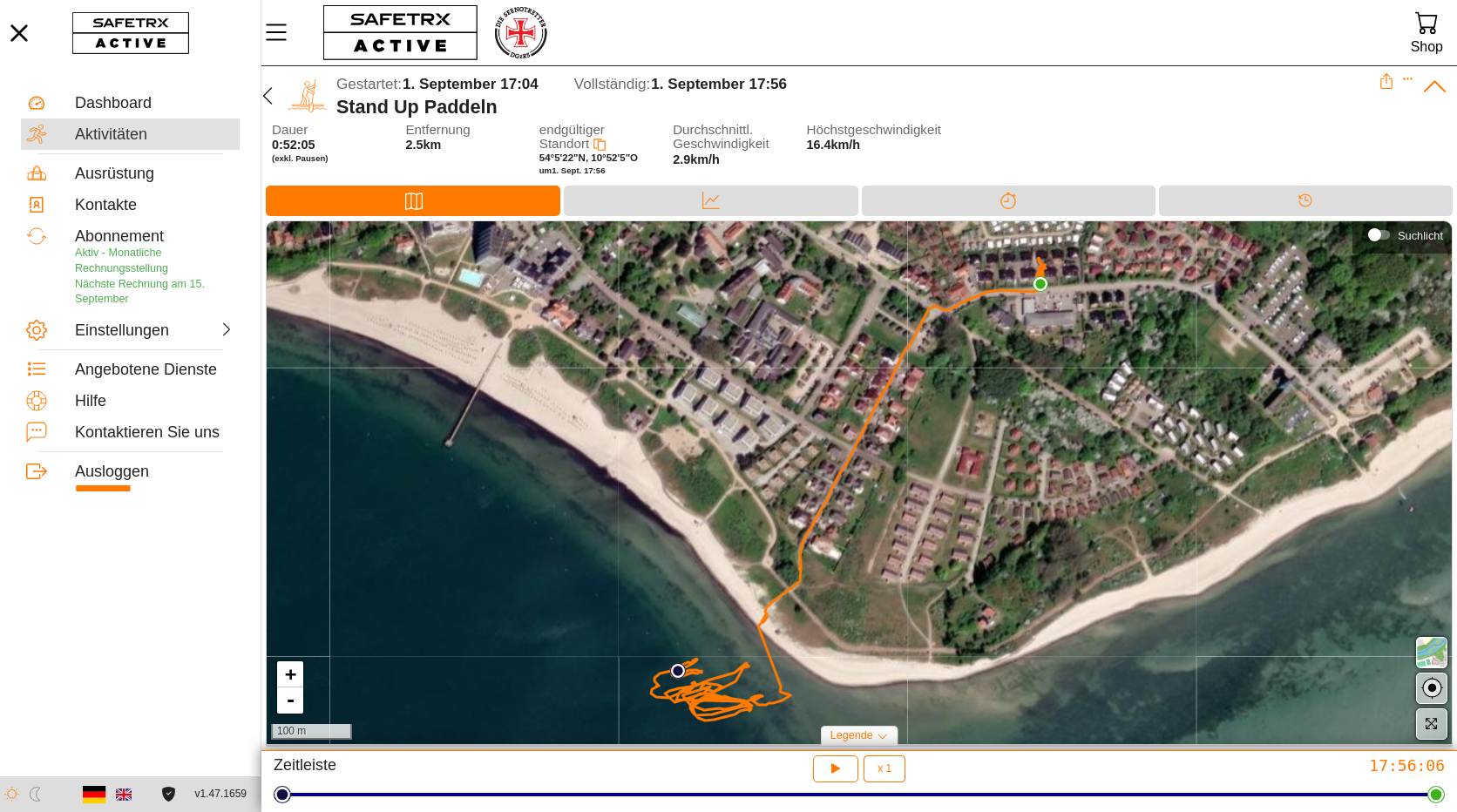
click at [103, 134] on div "Aktivitäten" at bounding box center [154, 135] width 160 height 19
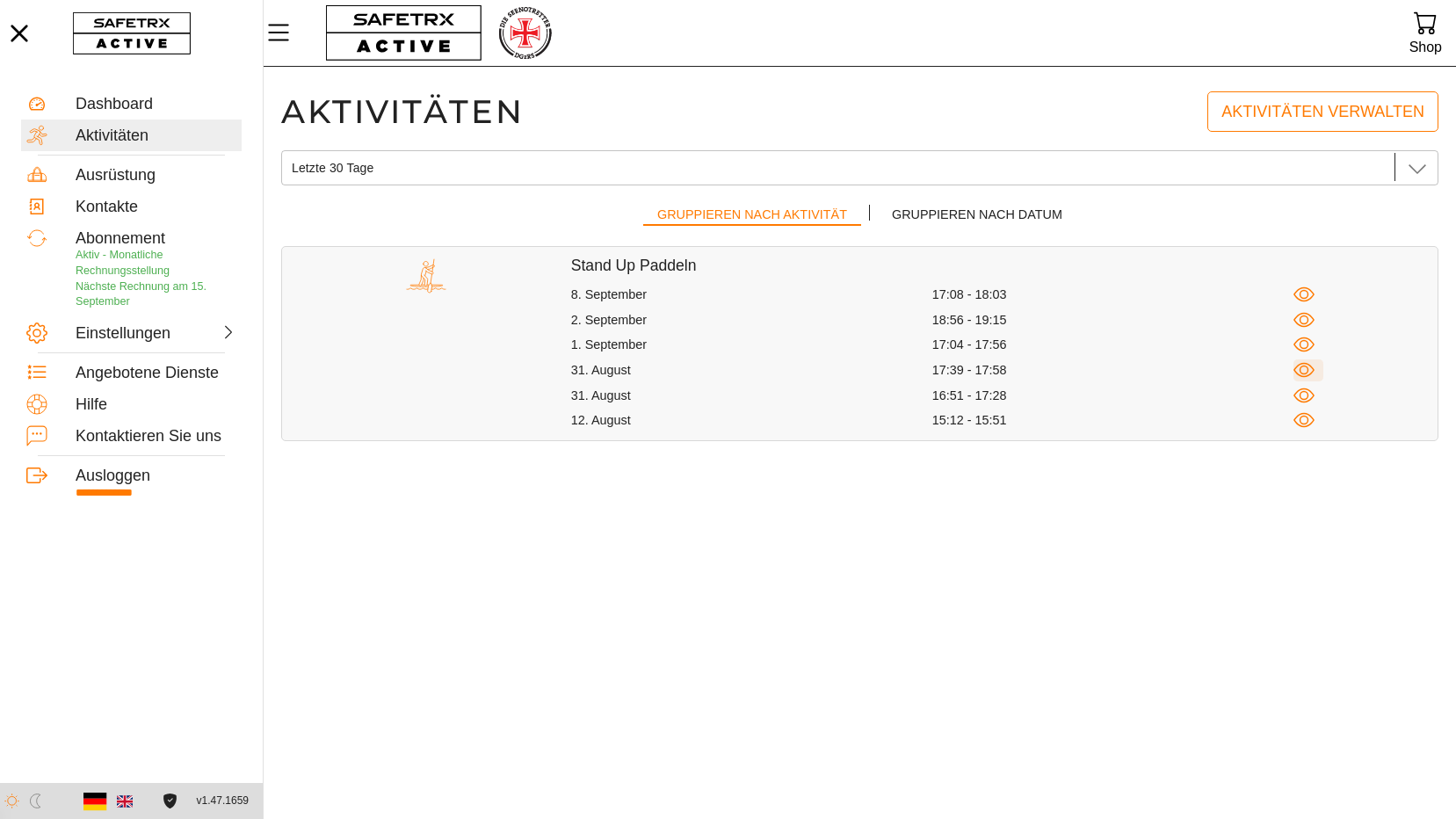
click at [1305, 370] on icon "button" at bounding box center [1305, 370] width 22 height 22
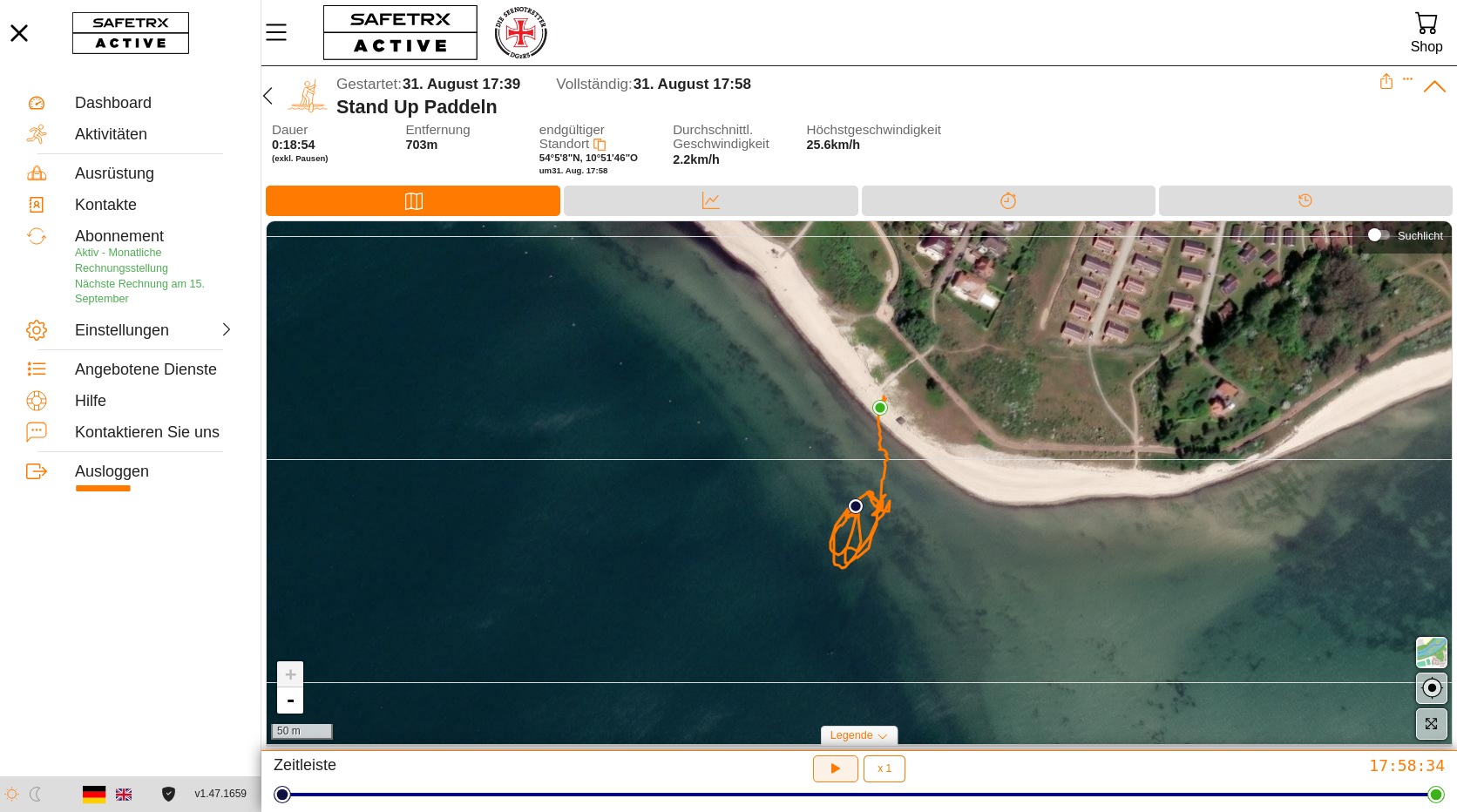
click at [828, 766] on icon "button" at bounding box center [835, 768] width 18 height 18
